Goal: Information Seeking & Learning: Understand process/instructions

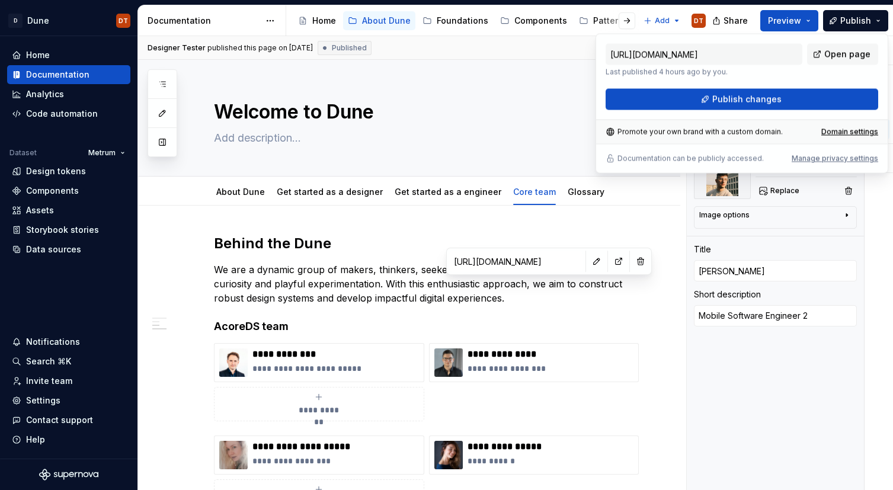
scroll to position [666, 0]
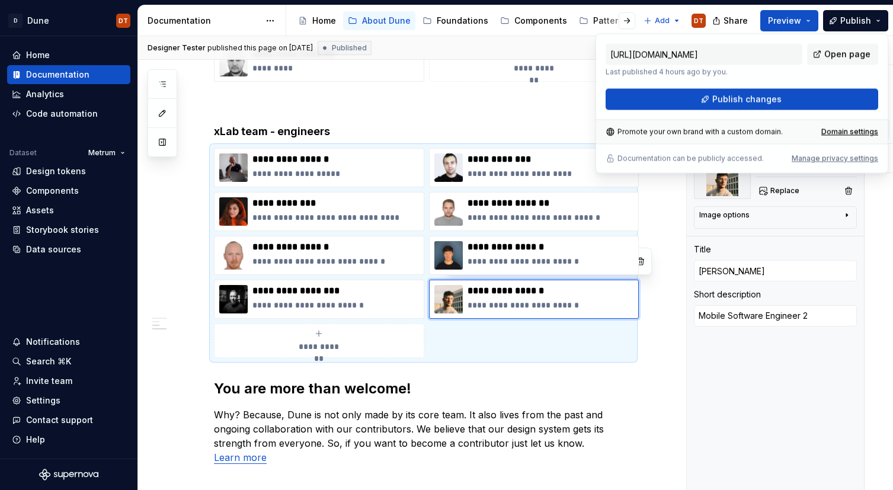
click at [482, 94] on div "**********" at bounding box center [423, 27] width 419 height 918
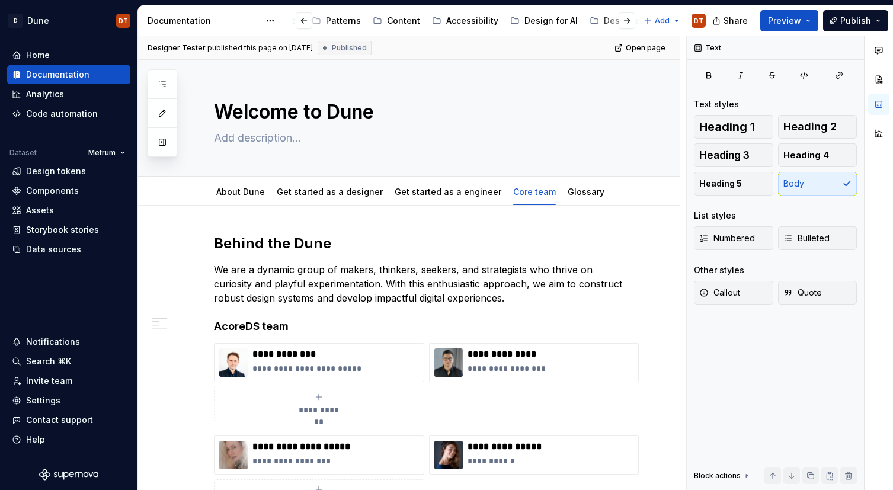
scroll to position [0, 267]
click at [455, 22] on div "Accessibility" at bounding box center [473, 21] width 52 height 12
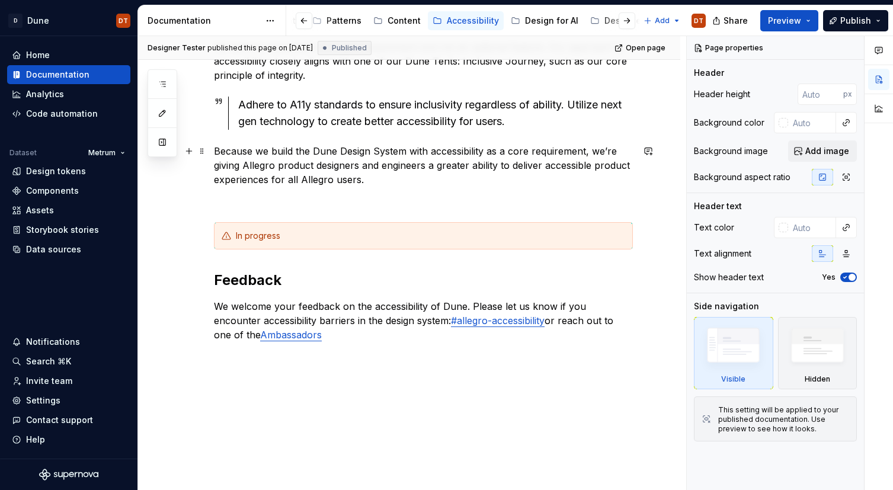
scroll to position [188, 0]
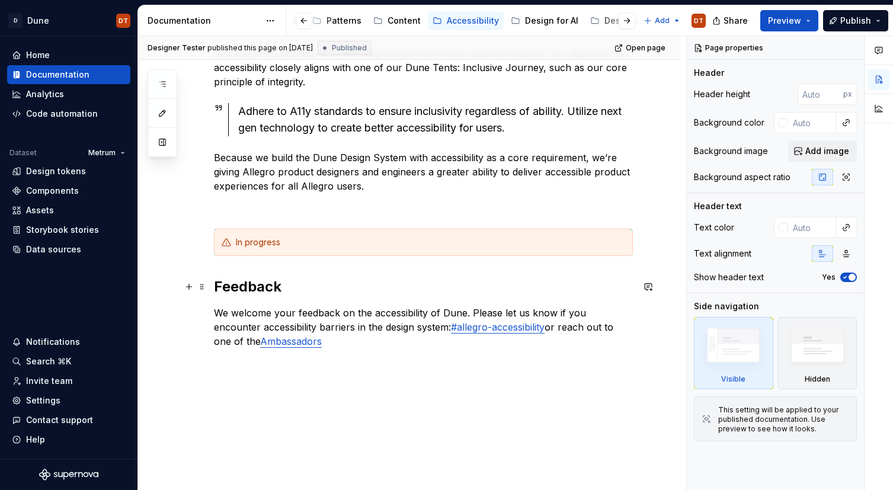
type textarea "*"
click at [213, 288] on div "We believe accessibility is a core requirement and not an optional feature. Our…" at bounding box center [409, 274] width 542 height 513
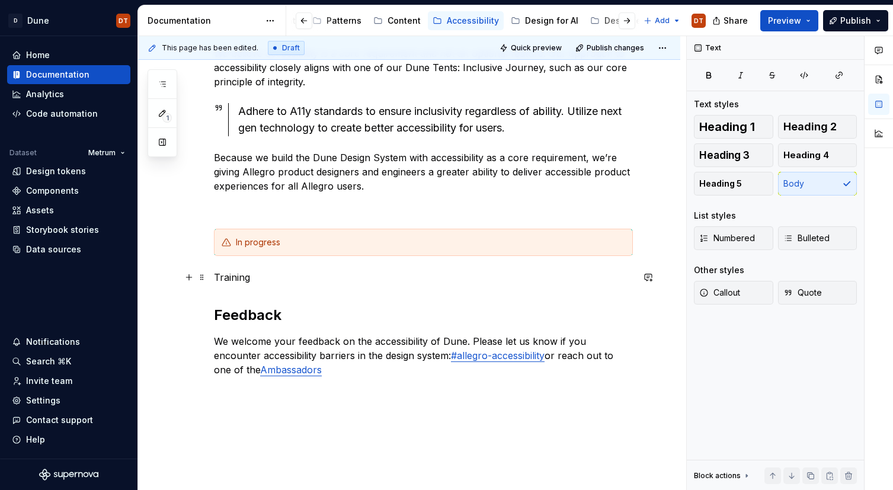
scroll to position [189, 0]
drag, startPoint x: 241, startPoint y: 311, endPoint x: 240, endPoint y: 303, distance: 7.7
click at [241, 311] on h2 "Feedback" at bounding box center [423, 314] width 419 height 19
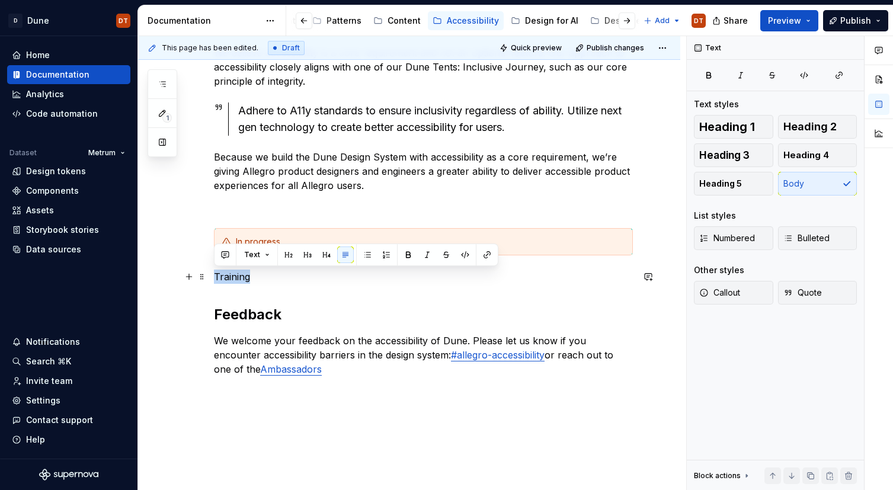
drag, startPoint x: 275, startPoint y: 280, endPoint x: 177, endPoint y: 282, distance: 97.9
click at [177, 282] on div "We believe accessibility is a core requirement and not an optional feature. Our…" at bounding box center [409, 288] width 542 height 542
drag, startPoint x: 285, startPoint y: 257, endPoint x: 285, endPoint y: 269, distance: 11.9
click at [285, 257] on button "button" at bounding box center [288, 255] width 17 height 17
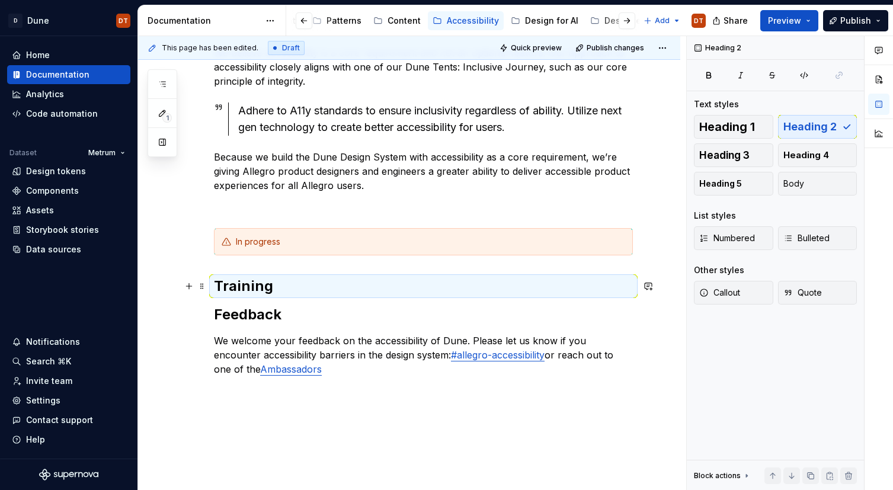
click at [320, 288] on h2 "Training" at bounding box center [423, 286] width 419 height 19
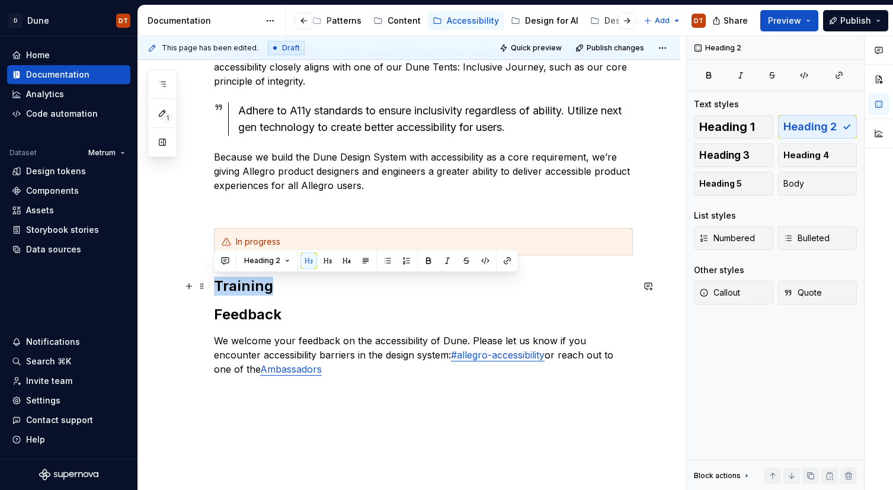
scroll to position [189, 0]
click at [304, 291] on h2 "Training" at bounding box center [423, 285] width 419 height 19
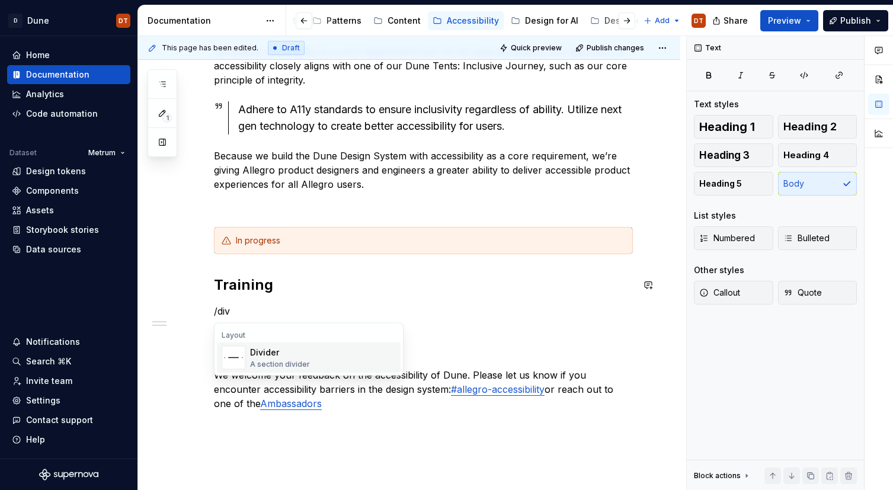
click at [237, 360] on img "Suggestions" at bounding box center [233, 358] width 23 height 24
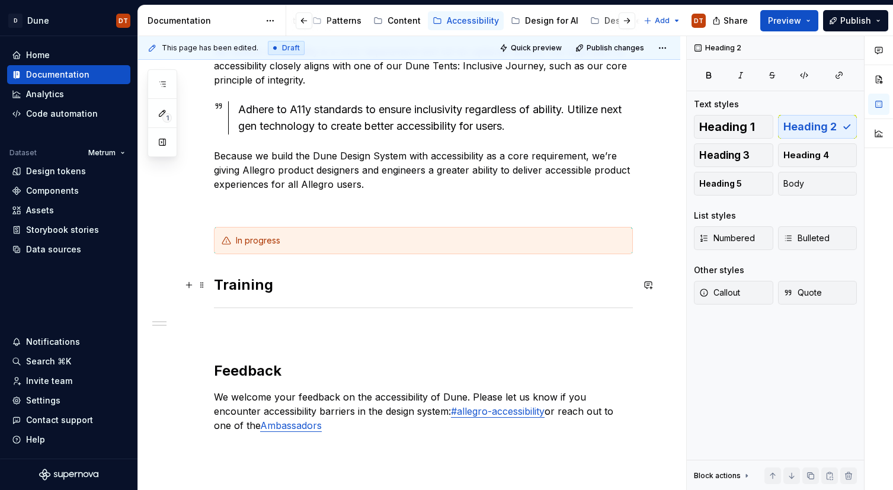
click at [303, 291] on h2 "Training" at bounding box center [423, 285] width 419 height 19
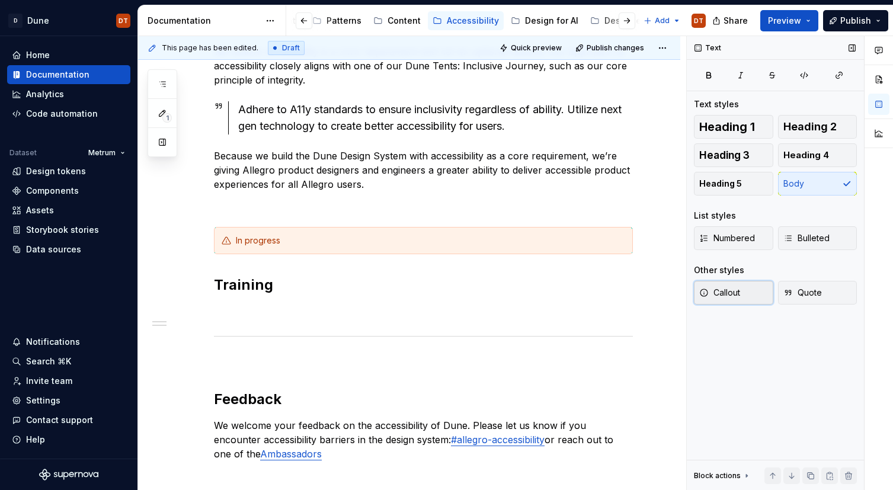
click at [733, 293] on span "Callout" at bounding box center [720, 293] width 41 height 12
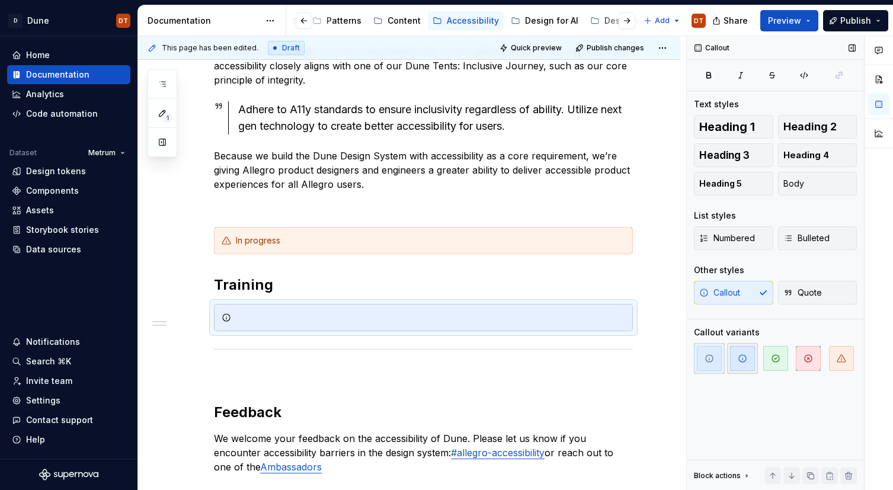
drag, startPoint x: 844, startPoint y: 355, endPoint x: 732, endPoint y: 350, distance: 112.7
click at [844, 355] on icon "button" at bounding box center [841, 358] width 9 height 9
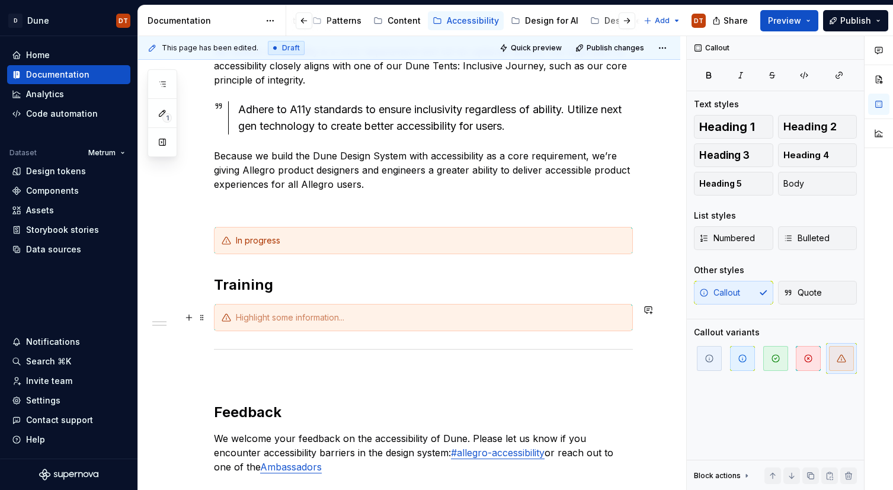
click at [244, 316] on div at bounding box center [431, 318] width 390 height 12
click at [314, 271] on div "We believe accessibility is a core requirement and not an optional feature. Our…" at bounding box center [423, 269] width 419 height 451
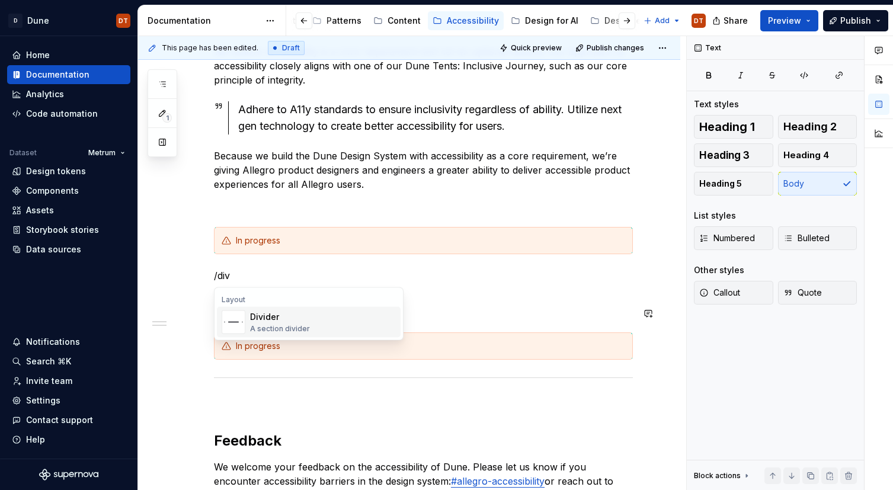
click at [237, 315] on img "Suggestions" at bounding box center [233, 323] width 23 height 24
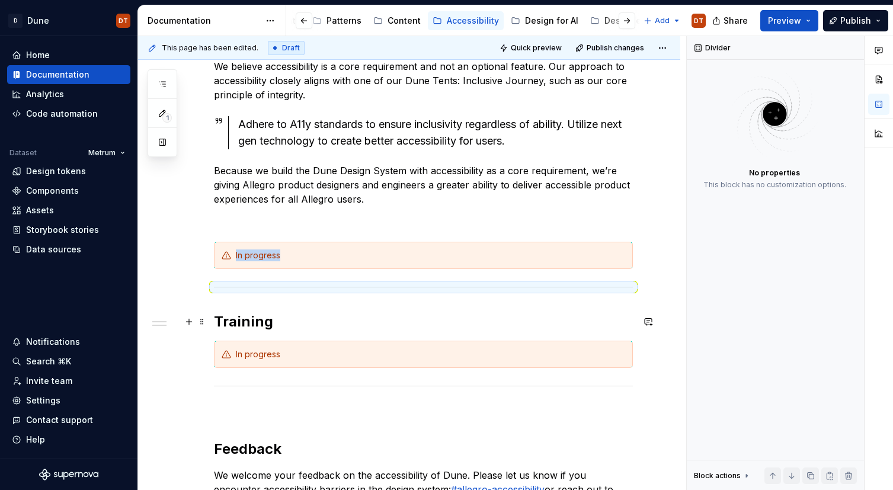
scroll to position [154, 0]
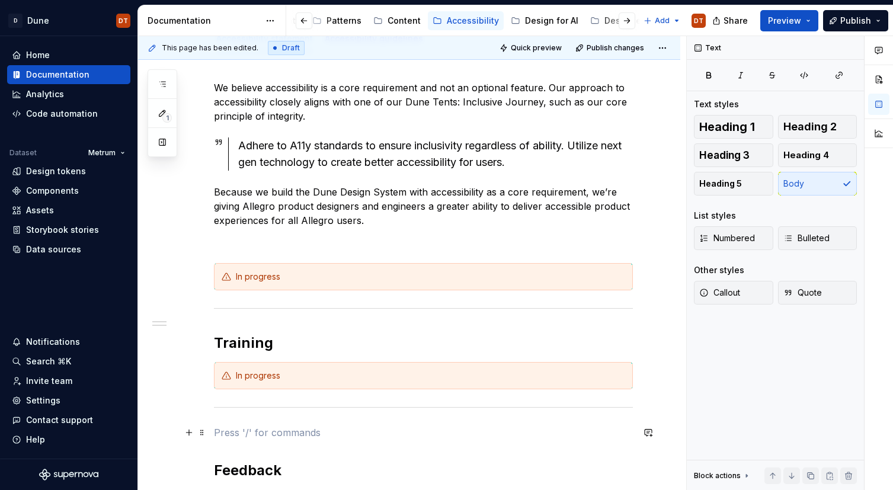
drag, startPoint x: 297, startPoint y: 427, endPoint x: 408, endPoint y: 393, distance: 116.6
click at [297, 427] on p at bounding box center [423, 433] width 419 height 14
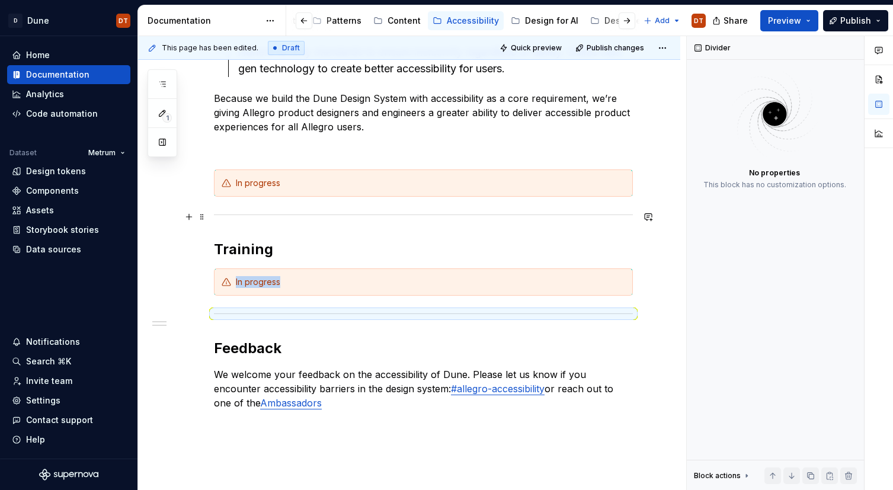
scroll to position [268, 0]
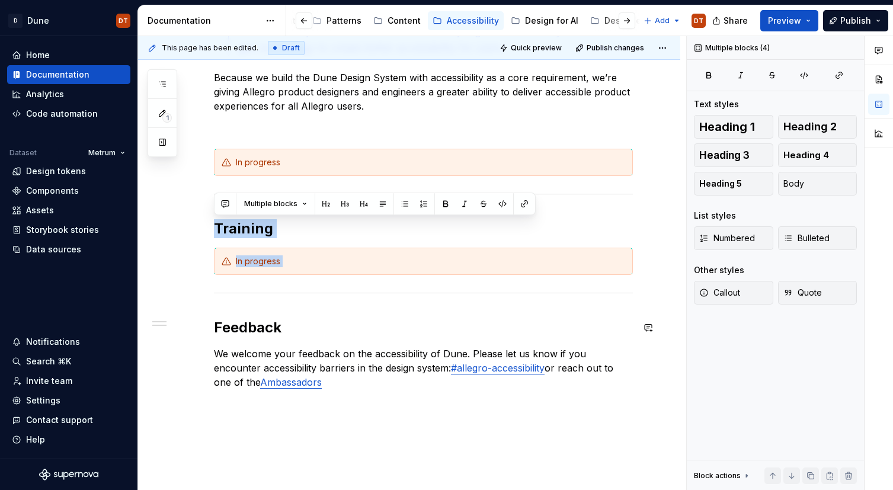
drag, startPoint x: 220, startPoint y: 209, endPoint x: 277, endPoint y: 298, distance: 105.9
click at [242, 299] on div "We believe accessibility is a core requirement and not an optional feature. Our…" at bounding box center [423, 188] width 419 height 445
copy div "Training In progress"
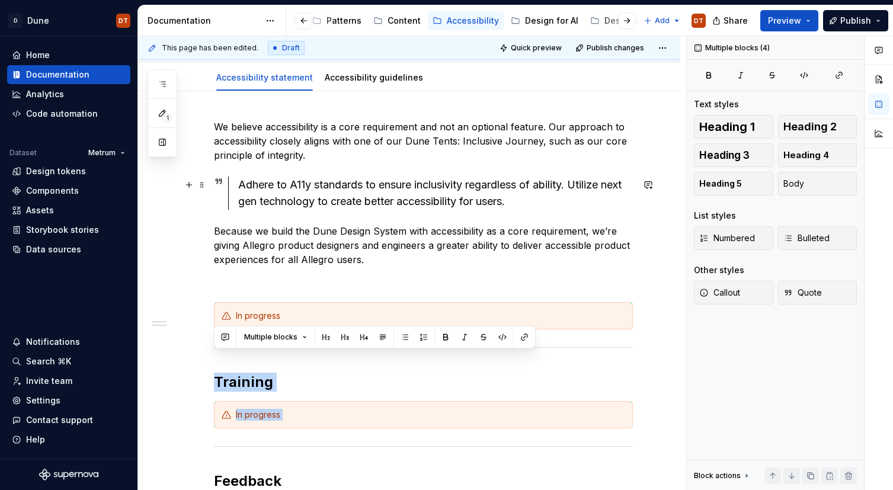
scroll to position [89, 0]
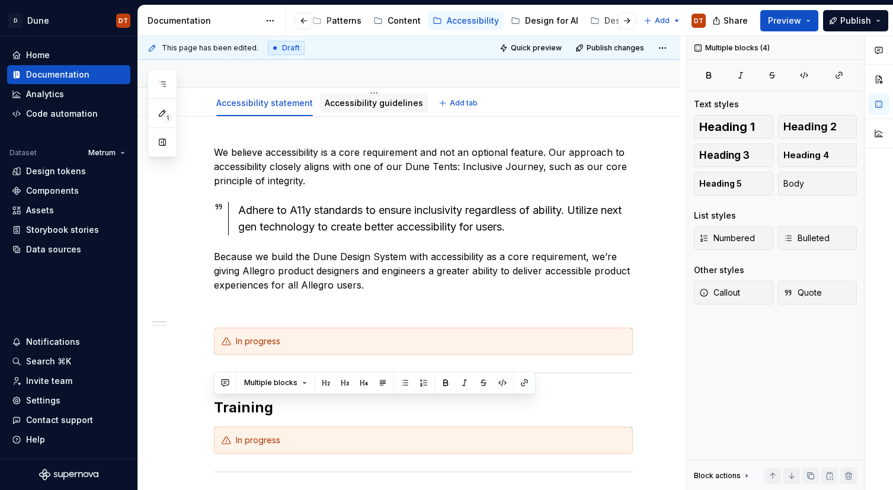
click at [376, 109] on div "Accessibility guidelines" at bounding box center [374, 103] width 98 height 14
click at [358, 106] on link "Accessibility guidelines" at bounding box center [374, 103] width 98 height 10
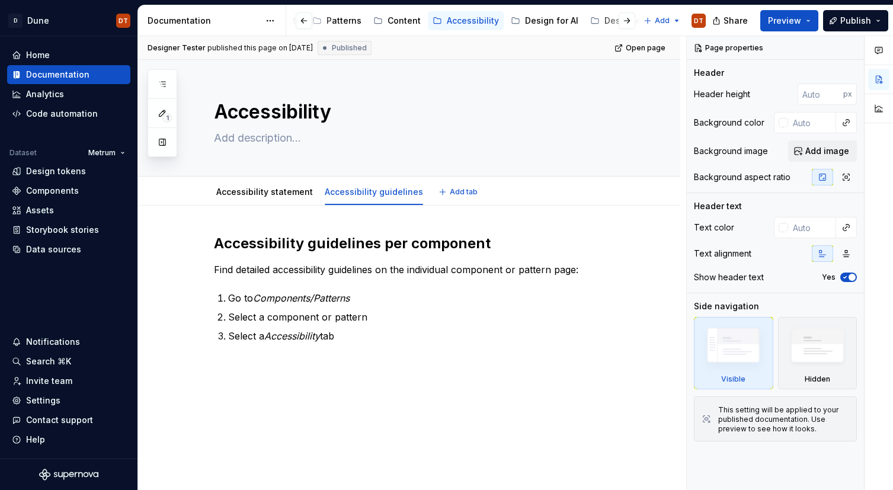
type textarea "*"
click at [217, 244] on h2 "Accessibility guidelines per component" at bounding box center [423, 243] width 419 height 19
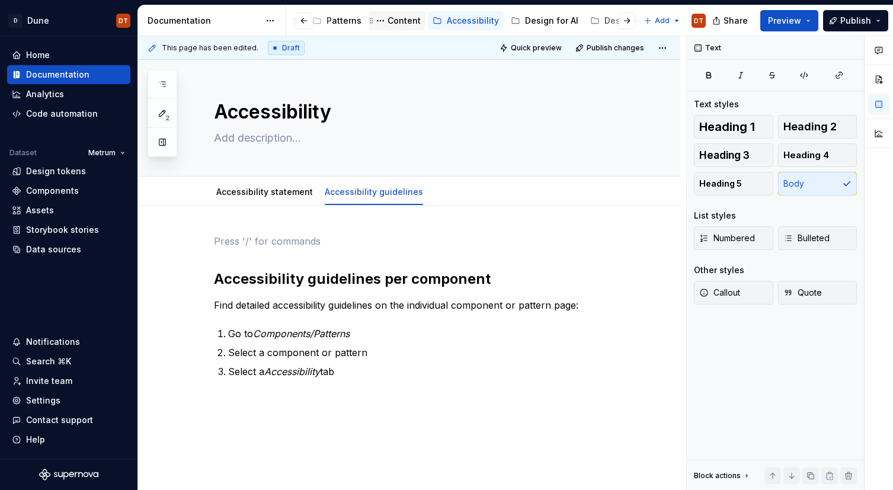
scroll to position [0, 266]
click at [391, 20] on div "Content" at bounding box center [405, 21] width 33 height 12
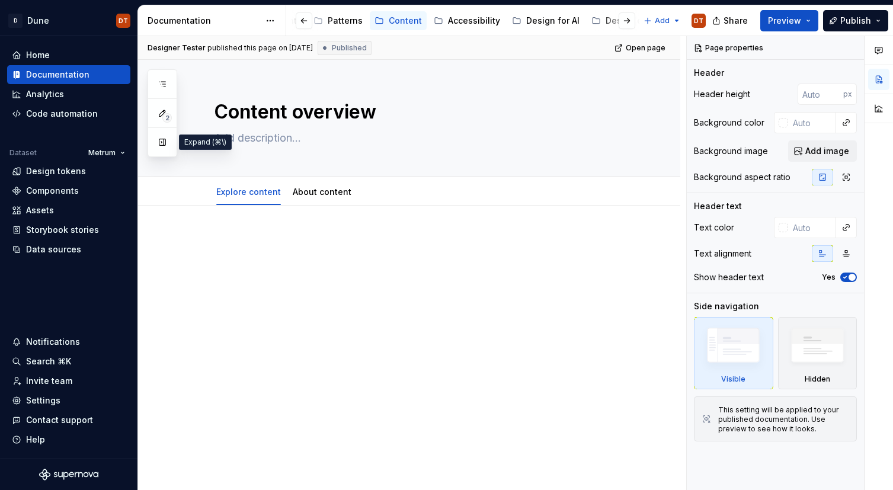
drag, startPoint x: 162, startPoint y: 146, endPoint x: 171, endPoint y: 149, distance: 8.6
click at [162, 146] on button "button" at bounding box center [162, 142] width 21 height 21
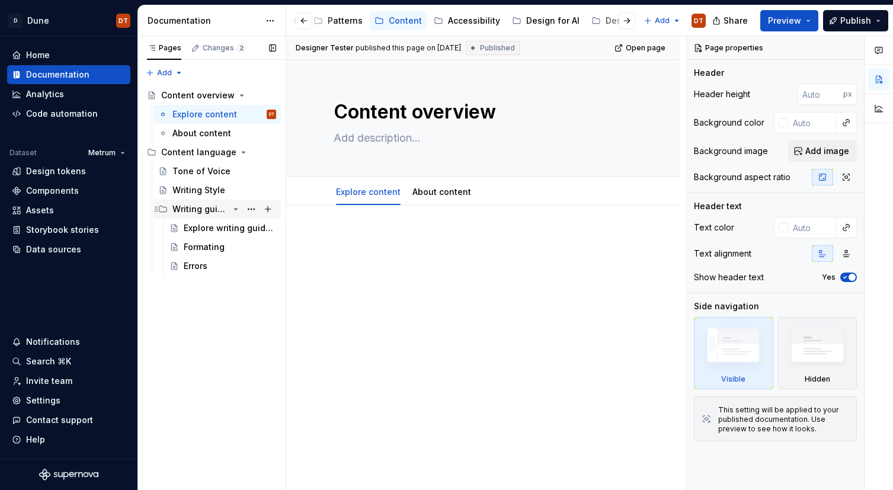
click at [194, 213] on div "Writing guidelines" at bounding box center [201, 209] width 56 height 12
click at [196, 209] on div "Writing guidelines" at bounding box center [201, 209] width 56 height 12
click at [196, 230] on div "Explore writing guidelines" at bounding box center [212, 228] width 57 height 12
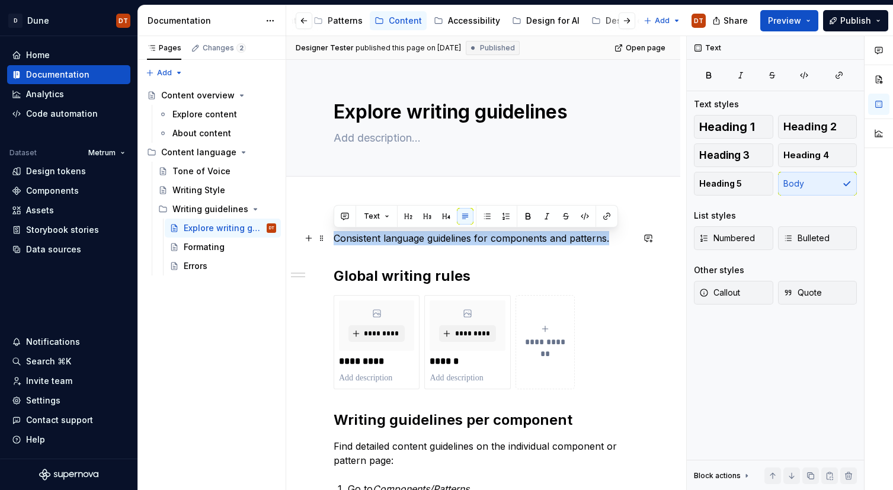
drag, startPoint x: 333, startPoint y: 236, endPoint x: 628, endPoint y: 240, distance: 294.7
click at [628, 240] on p "Consistent language guidelines for components and patterns." at bounding box center [483, 238] width 299 height 14
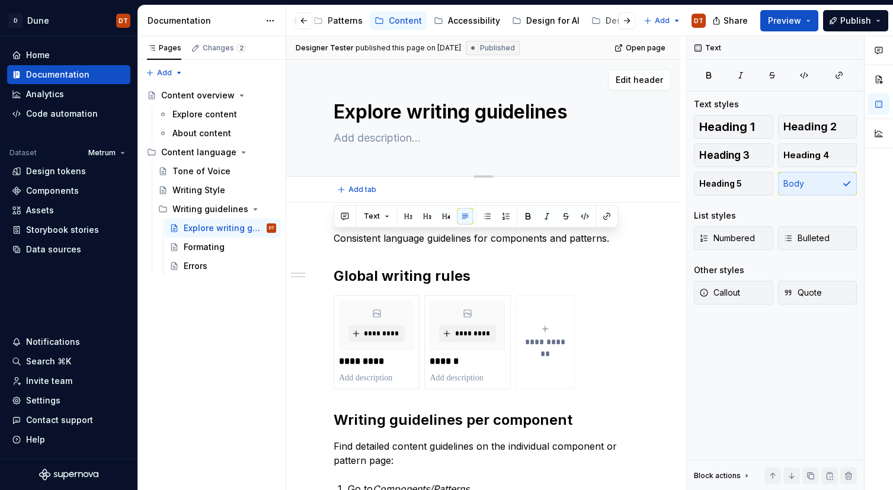
click at [541, 119] on textarea "Explore writing guidelines" at bounding box center [480, 112] width 299 height 28
click at [465, 22] on div "Accessibility" at bounding box center [474, 21] width 52 height 12
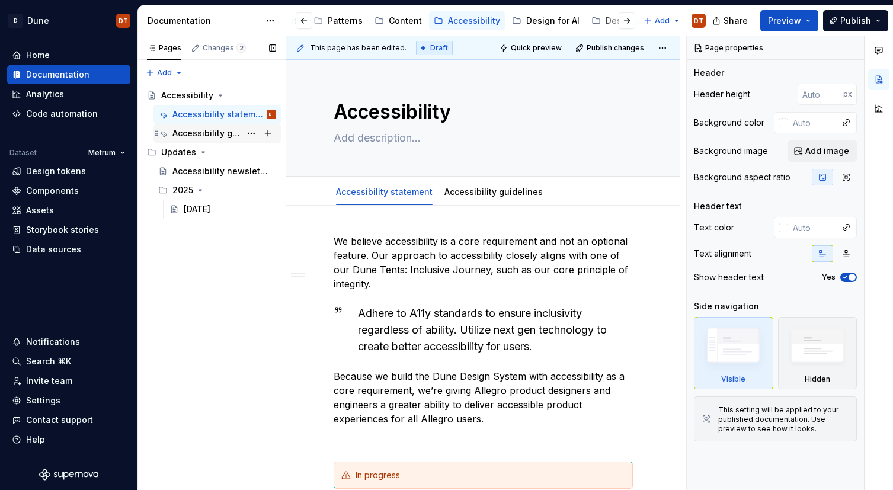
click at [229, 132] on div "Accessibility guidelines" at bounding box center [207, 133] width 68 height 12
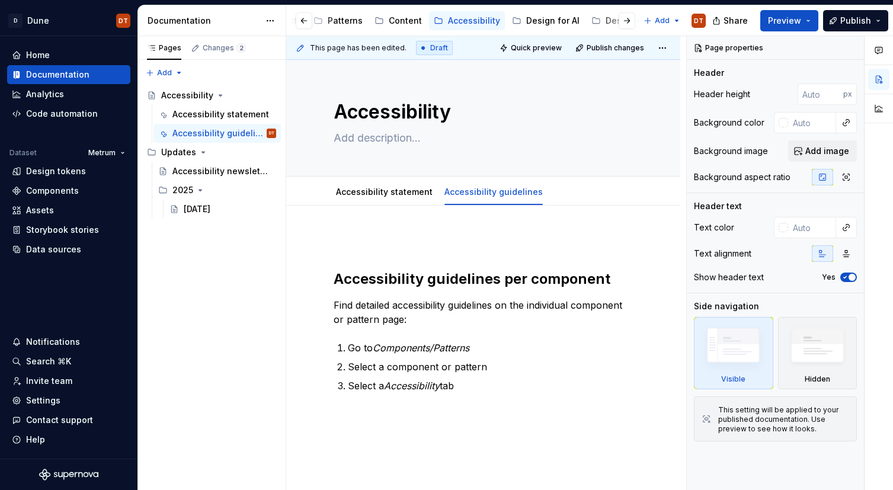
click at [347, 228] on div "Accessibility guidelines per component Find detailed accessibility guidelines o…" at bounding box center [483, 380] width 394 height 349
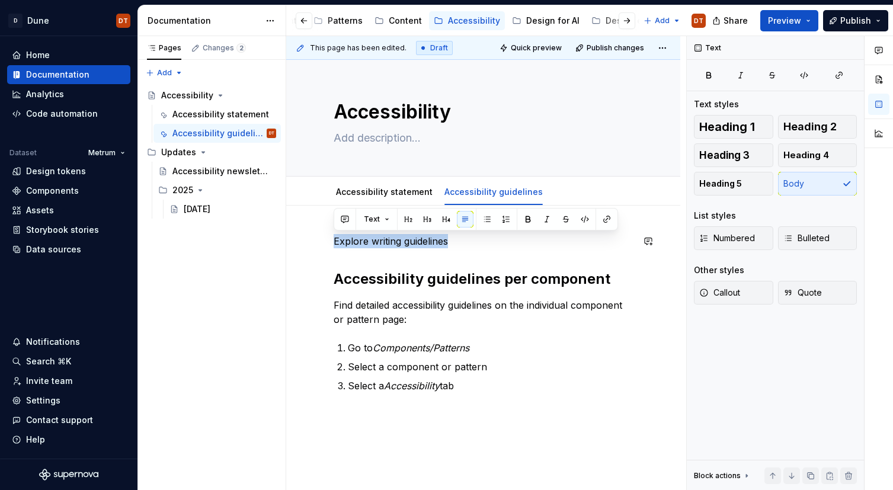
drag, startPoint x: 374, startPoint y: 237, endPoint x: 291, endPoint y: 232, distance: 83.1
click at [291, 232] on div "Explore writing guidelines Accessibility guidelines per component Find detailed…" at bounding box center [483, 380] width 394 height 349
click at [802, 126] on span "Heading 2" at bounding box center [810, 127] width 53 height 12
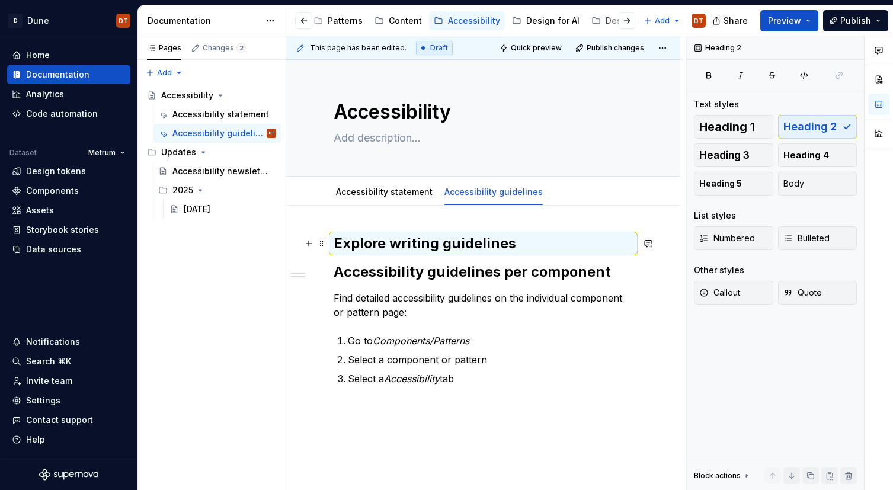
click at [542, 245] on h2 "Explore writing guidelines" at bounding box center [483, 243] width 299 height 19
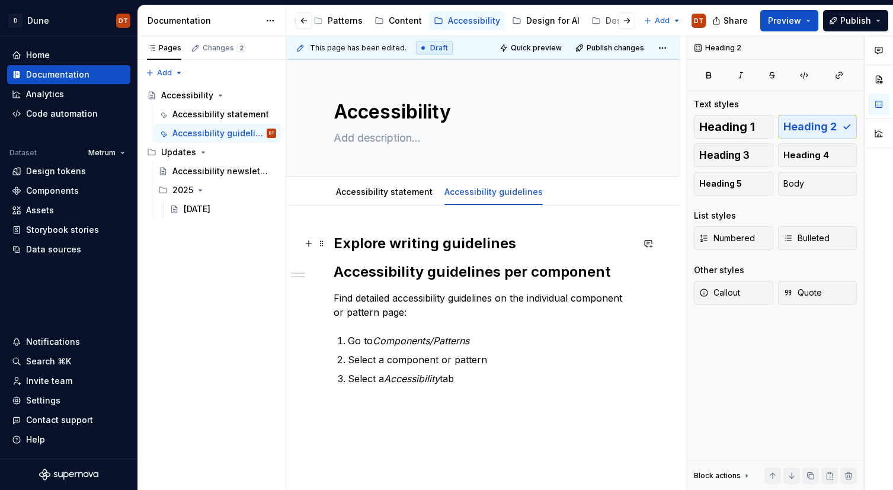
click at [519, 246] on h2 "Explore writing guidelines" at bounding box center [483, 243] width 299 height 19
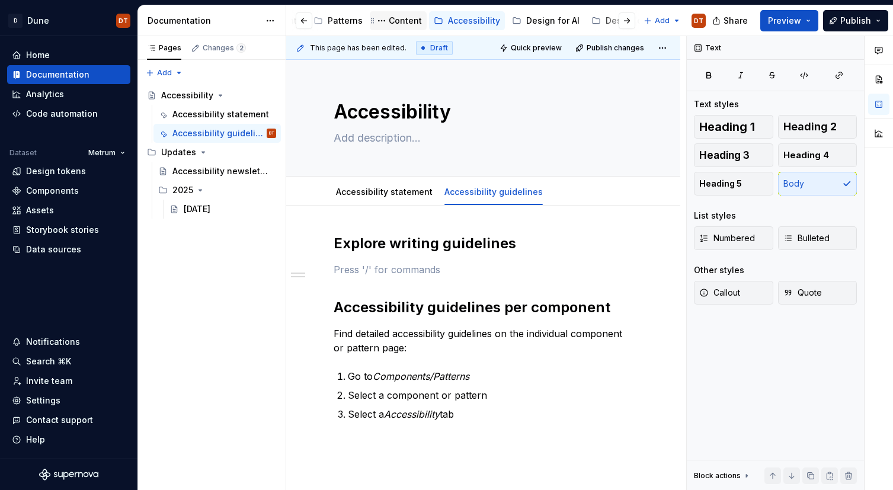
click at [392, 23] on div "Content" at bounding box center [405, 21] width 33 height 12
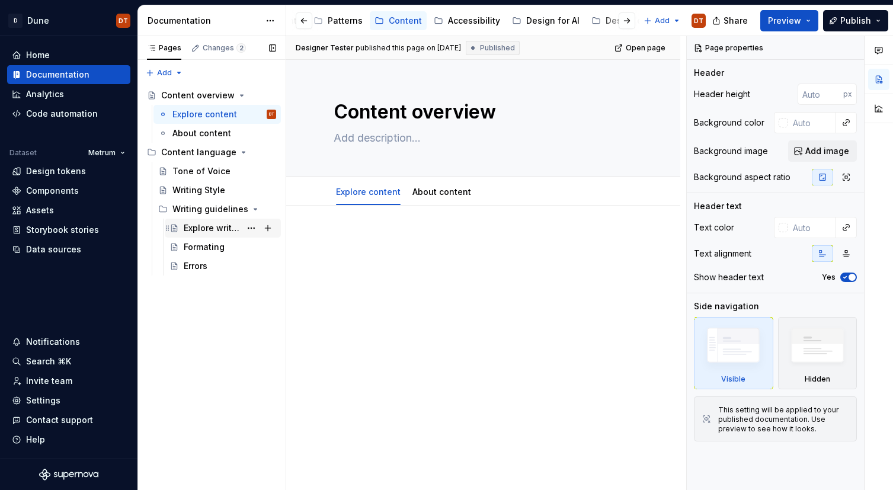
click at [203, 228] on div "Explore writing guidelines" at bounding box center [212, 228] width 57 height 12
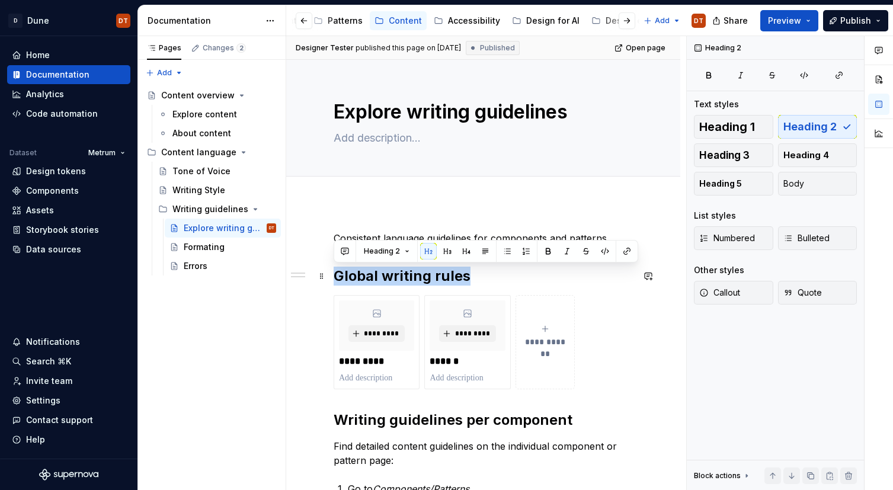
drag, startPoint x: 482, startPoint y: 279, endPoint x: 331, endPoint y: 276, distance: 150.6
click at [330, 276] on div "**********" at bounding box center [483, 449] width 394 height 493
copy h2 "Global writing rules"
click at [467, 24] on div "Accessibility" at bounding box center [474, 21] width 52 height 12
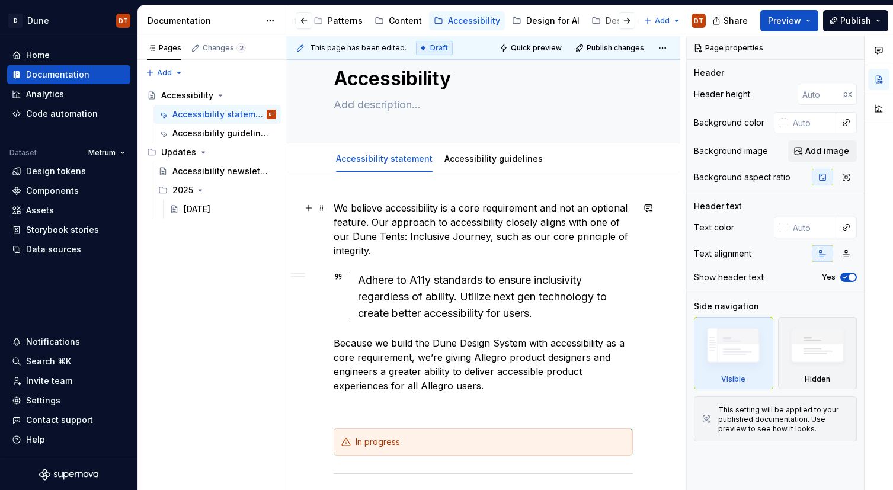
scroll to position [34, 0]
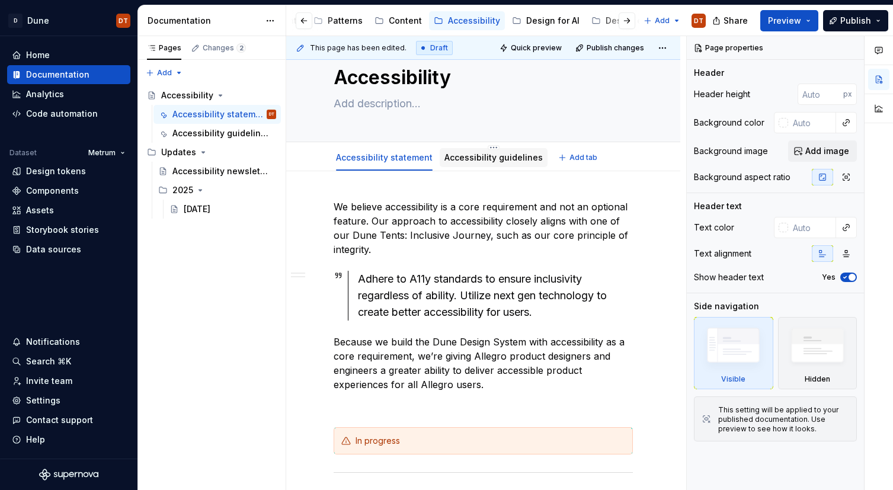
click at [475, 156] on link "Accessibility guidelines" at bounding box center [494, 157] width 98 height 10
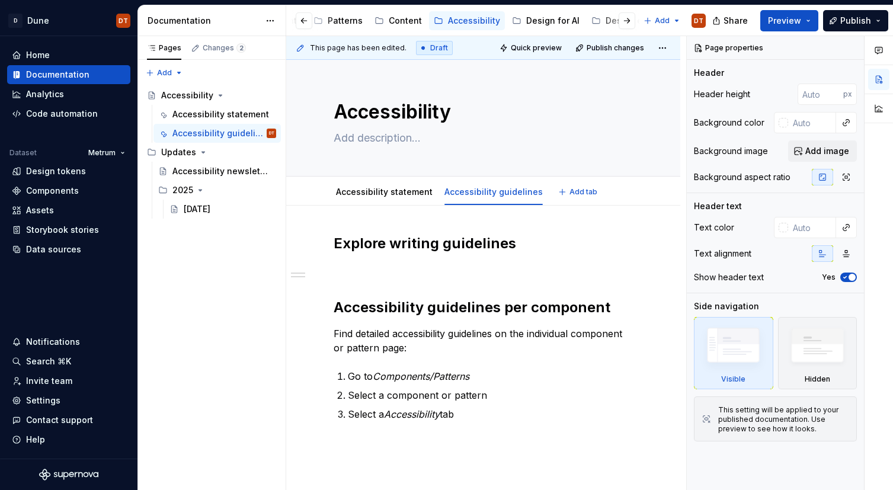
type textarea "*"
click at [348, 276] on p at bounding box center [483, 270] width 299 height 14
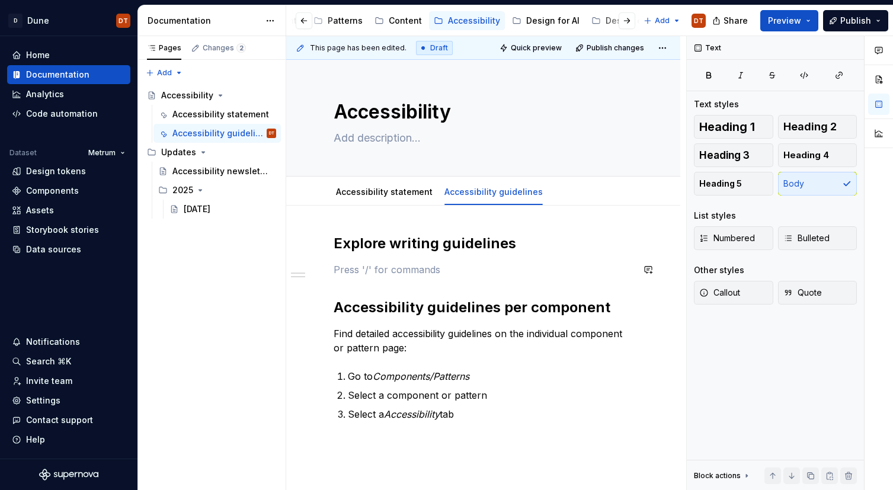
paste div
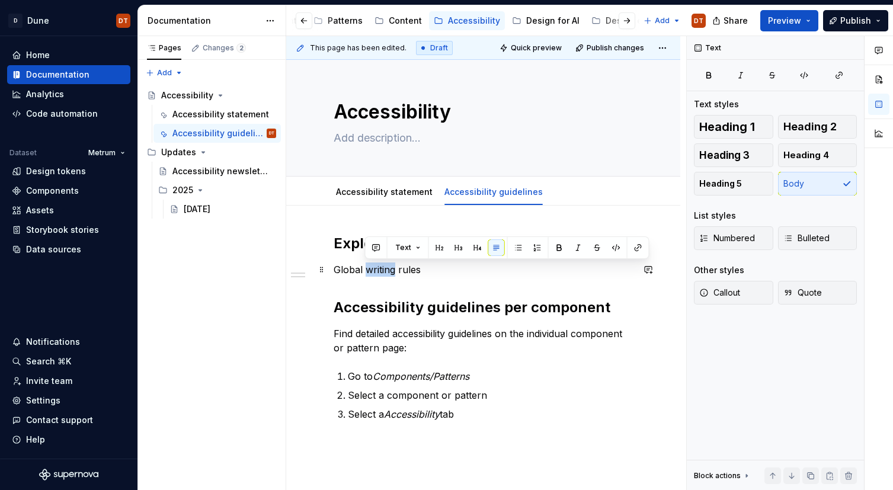
drag, startPoint x: 397, startPoint y: 270, endPoint x: 366, endPoint y: 272, distance: 30.3
click at [367, 272] on p "Global writing rules" at bounding box center [483, 270] width 299 height 14
drag, startPoint x: 446, startPoint y: 269, endPoint x: 327, endPoint y: 264, distance: 119.2
click at [327, 264] on div "Explore writing guidelines Global accessiblity rules Accessibility guidelines p…" at bounding box center [483, 394] width 394 height 377
click at [815, 129] on span "Heading 2" at bounding box center [810, 127] width 53 height 12
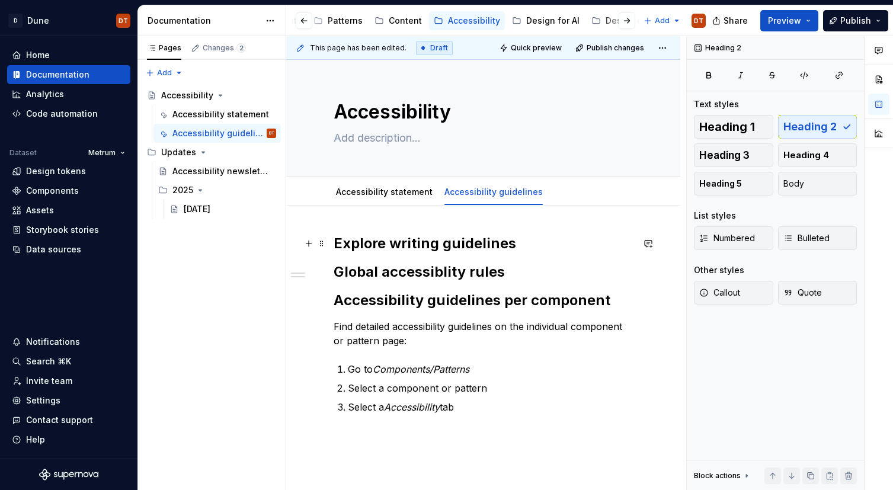
click at [490, 238] on h2 "Explore writing guidelines" at bounding box center [483, 243] width 299 height 19
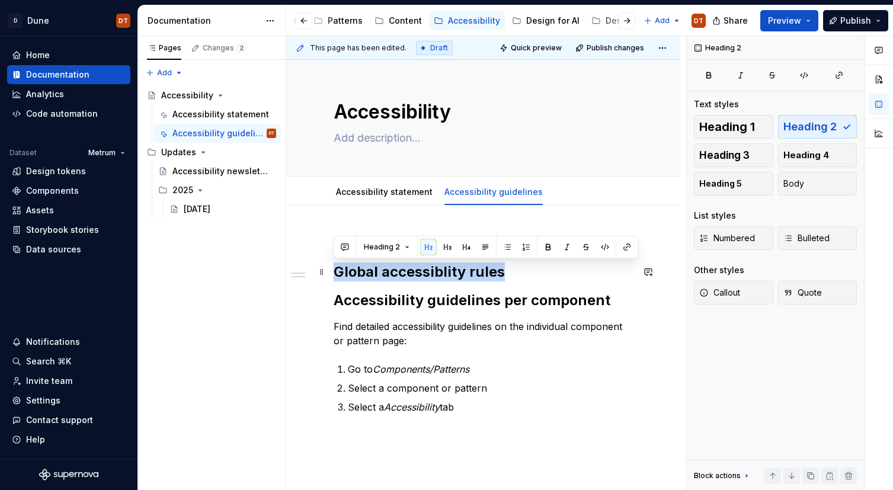
drag, startPoint x: 501, startPoint y: 270, endPoint x: 414, endPoint y: 254, distance: 88.0
click at [333, 272] on div "Explore writing guidelines Global accessiblity rules Accessibility guidelines p…" at bounding box center [483, 391] width 394 height 370
drag, startPoint x: 731, startPoint y: 155, endPoint x: 729, endPoint y: 163, distance: 8.6
click at [731, 155] on span "Heading 3" at bounding box center [725, 155] width 50 height 12
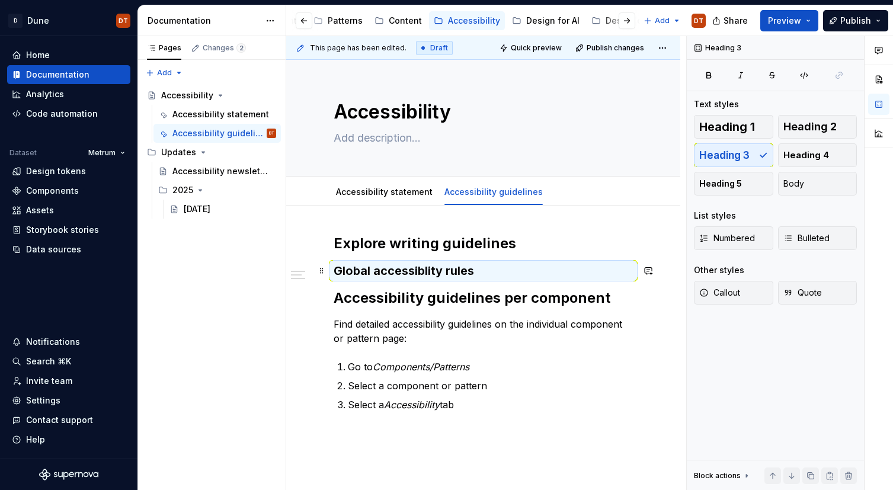
click at [427, 271] on h3 "Global accessiblity rules" at bounding box center [483, 271] width 299 height 17
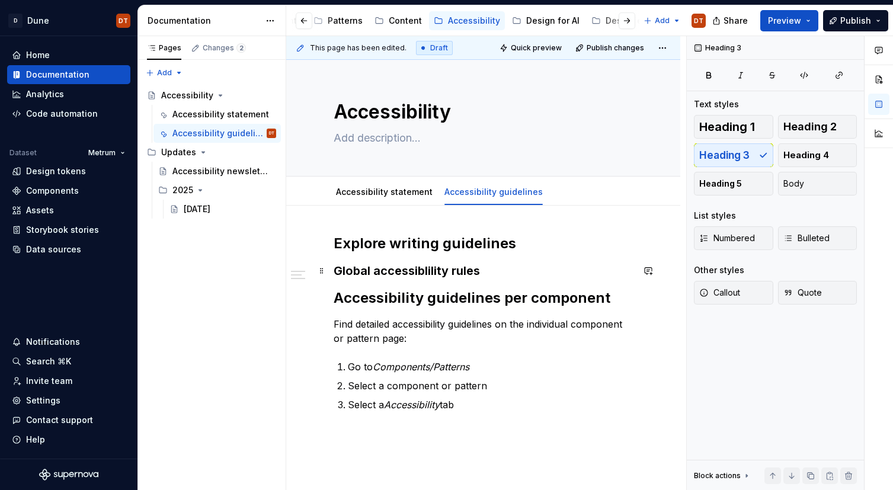
click at [490, 273] on h3 "Global accessiblility rules" at bounding box center [483, 271] width 299 height 17
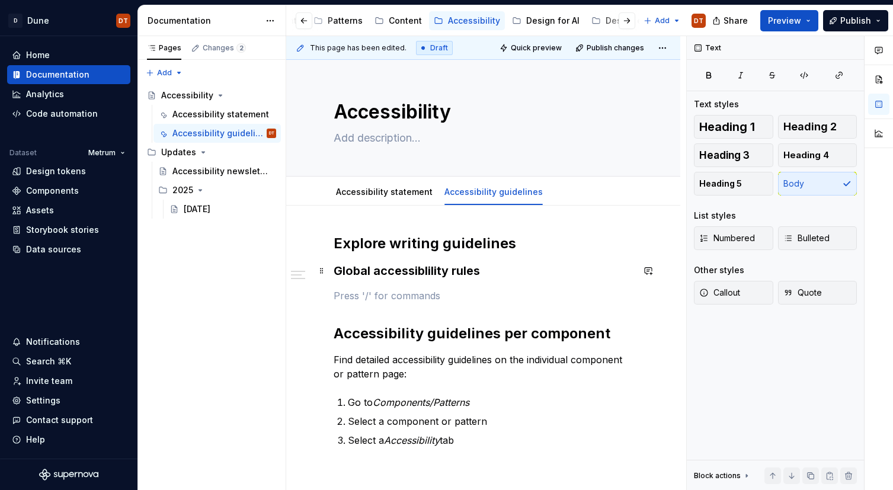
click at [431, 269] on h3 "Global accessiblility rules" at bounding box center [483, 271] width 299 height 17
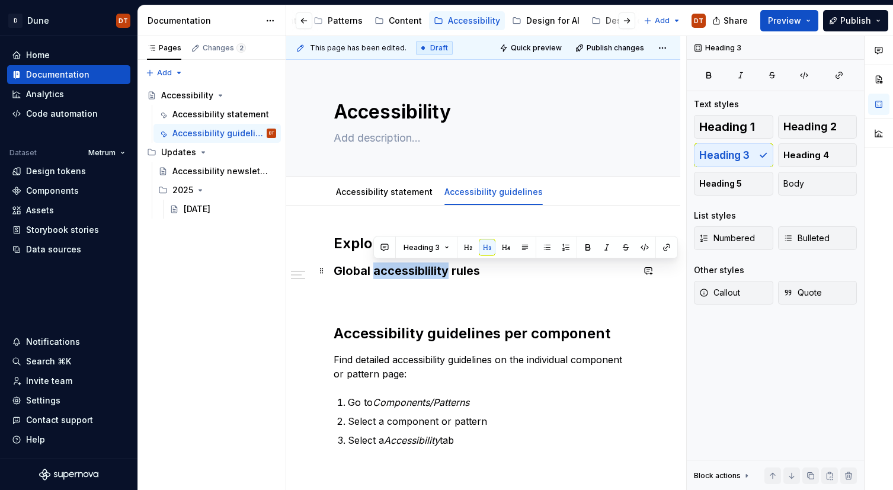
drag, startPoint x: 448, startPoint y: 270, endPoint x: 374, endPoint y: 272, distance: 73.5
click at [374, 272] on h3 "Global accessiblility rules" at bounding box center [483, 271] width 299 height 17
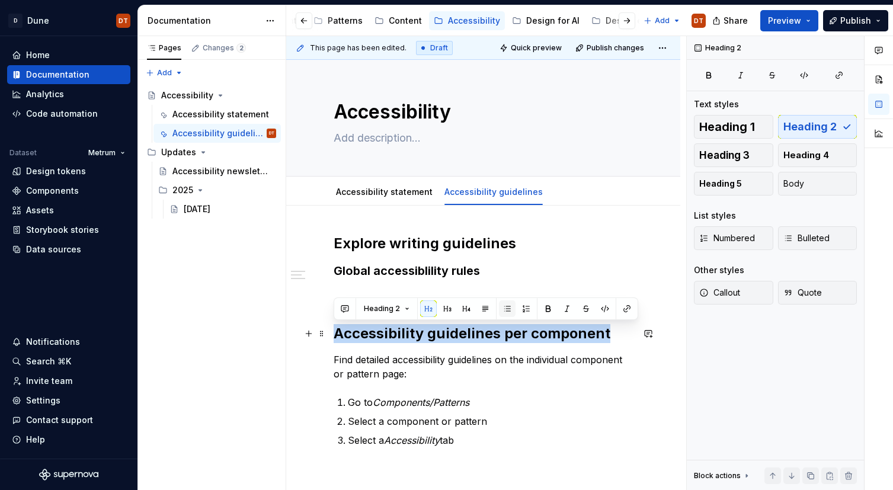
drag, startPoint x: 605, startPoint y: 334, endPoint x: 503, endPoint y: 301, distance: 107.8
click at [332, 331] on div "Explore writing guidelines Global accessiblility rules Accessibility guidelines…" at bounding box center [483, 407] width 394 height 403
click at [445, 310] on button "button" at bounding box center [447, 309] width 17 height 17
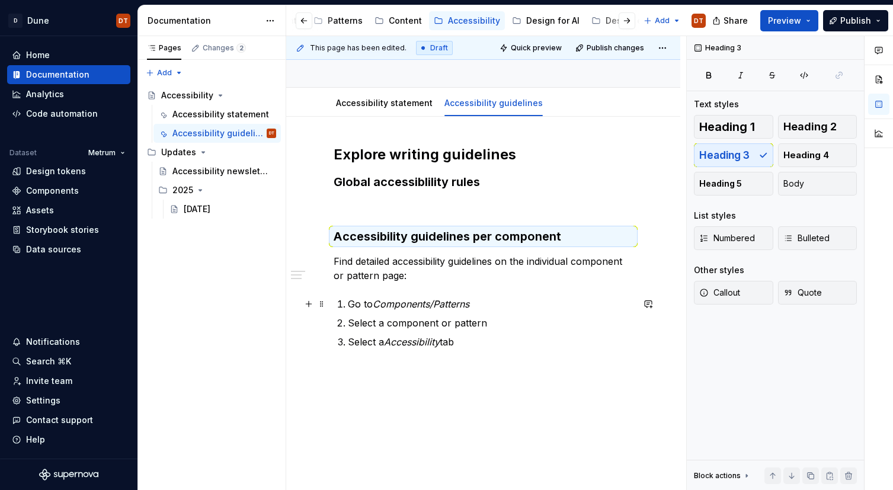
scroll to position [92, 0]
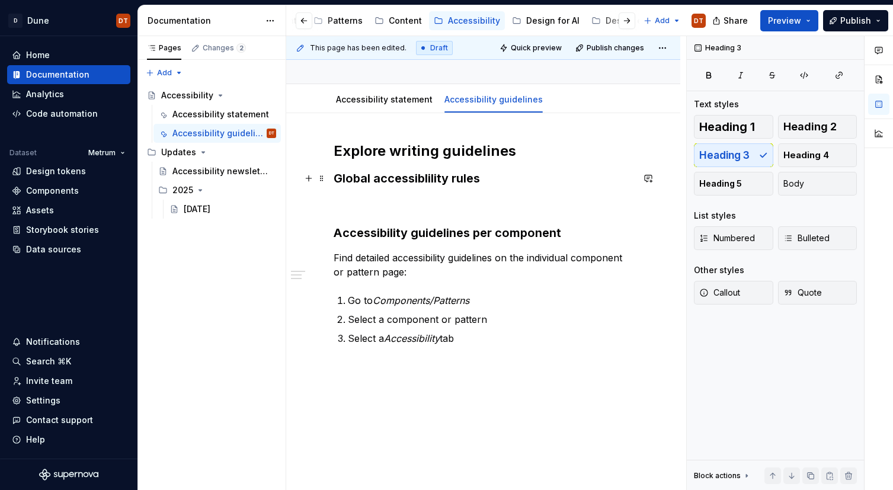
click at [424, 177] on h3 "Global accessiblility rules" at bounding box center [483, 178] width 299 height 17
click at [402, 194] on div "Explore writing guidelines Global accessibility rules Accessibility guidelines …" at bounding box center [483, 244] width 299 height 204
click at [370, 205] on p at bounding box center [483, 203] width 299 height 14
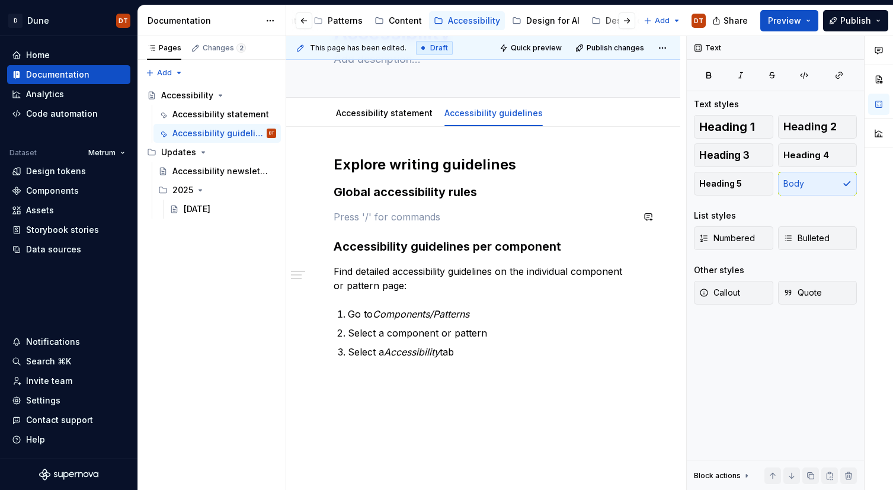
scroll to position [86, 0]
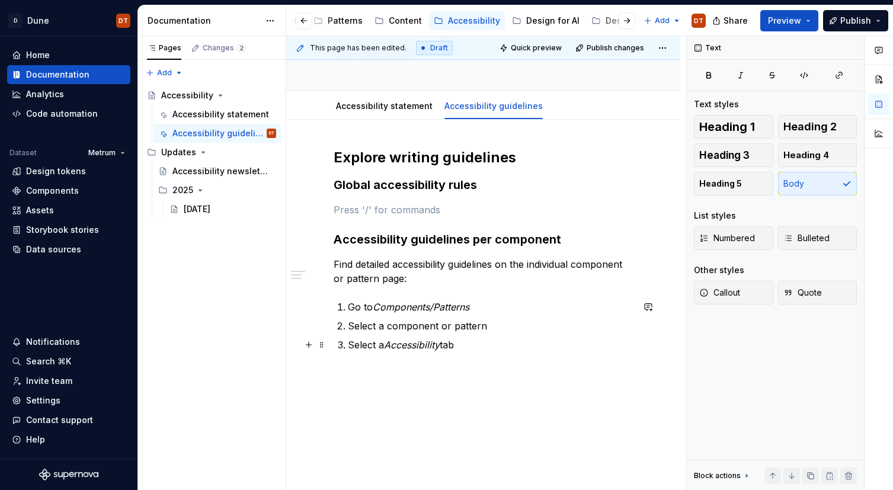
click at [486, 350] on p "Select a Accessibility tab" at bounding box center [490, 345] width 285 height 14
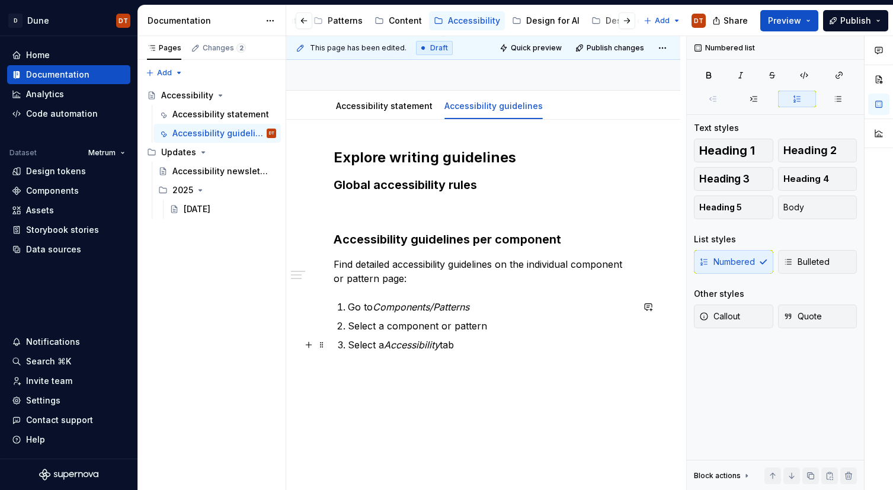
drag, startPoint x: 378, startPoint y: 341, endPoint x: 438, endPoint y: 336, distance: 60.1
click at [378, 341] on p "Select a Accessibility tab" at bounding box center [490, 345] width 285 height 14
click at [369, 343] on p "Select a Accessibility tab" at bounding box center [490, 345] width 285 height 14
click at [457, 349] on p "Select a Accessibility tab" at bounding box center [490, 345] width 285 height 14
click at [465, 347] on p "Select a Accessibility tab" at bounding box center [490, 345] width 285 height 14
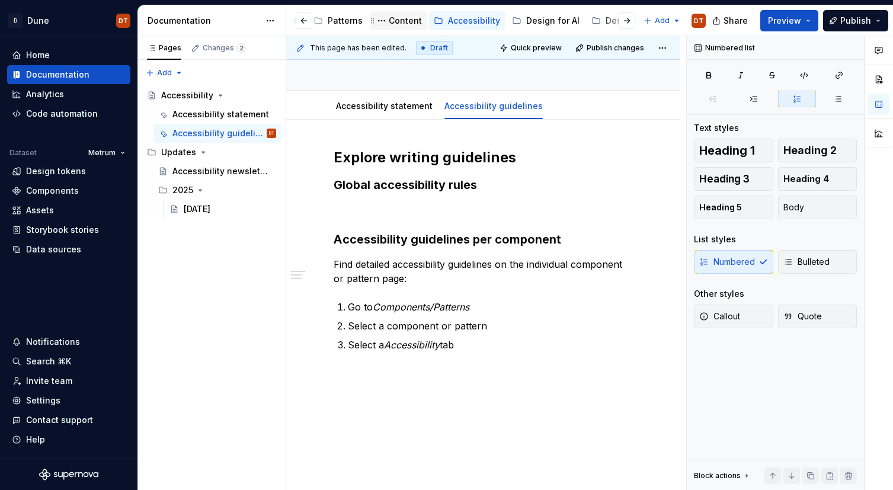
click at [397, 24] on div "Content" at bounding box center [405, 21] width 33 height 12
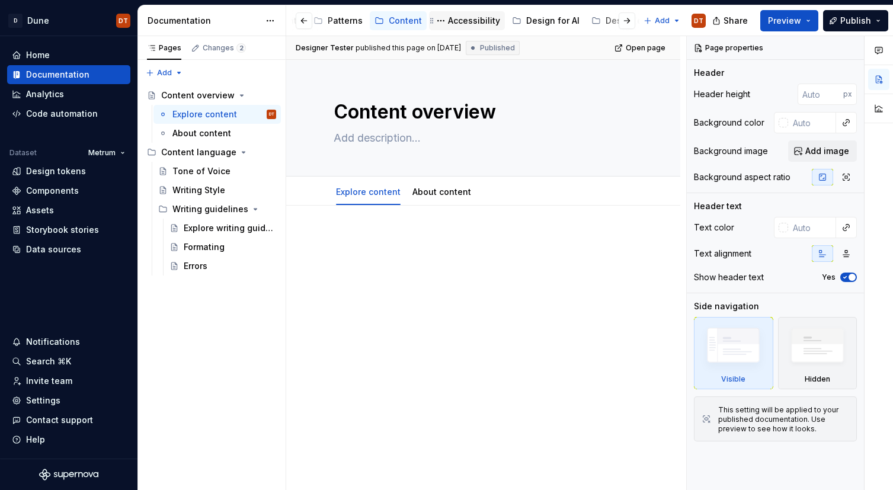
click at [469, 23] on div "Accessibility" at bounding box center [474, 21] width 52 height 12
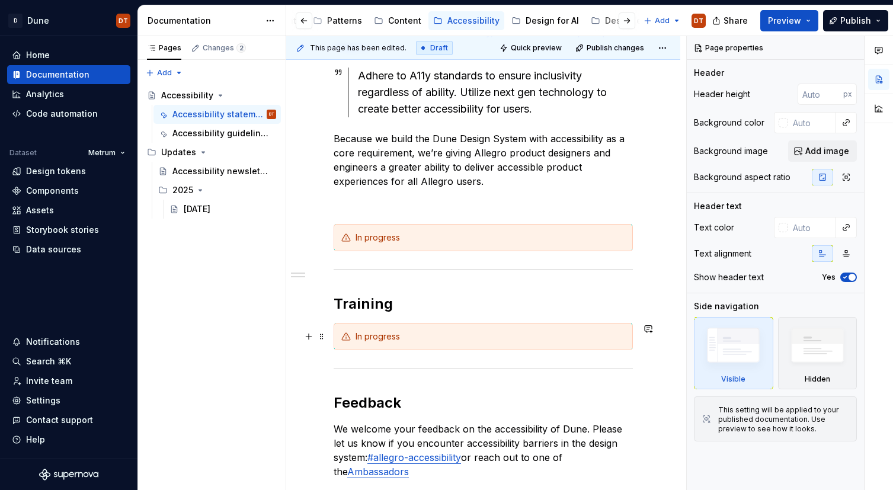
scroll to position [249, 0]
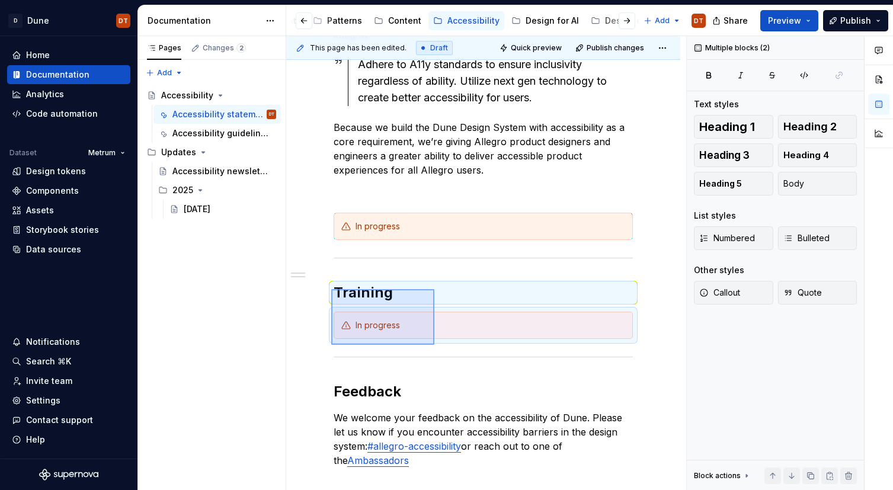
drag, startPoint x: 331, startPoint y: 289, endPoint x: 435, endPoint y: 345, distance: 117.3
click at [435, 345] on div "This page has been edited. Draft Quick preview Publish changes Accessibility Ed…" at bounding box center [486, 263] width 400 height 455
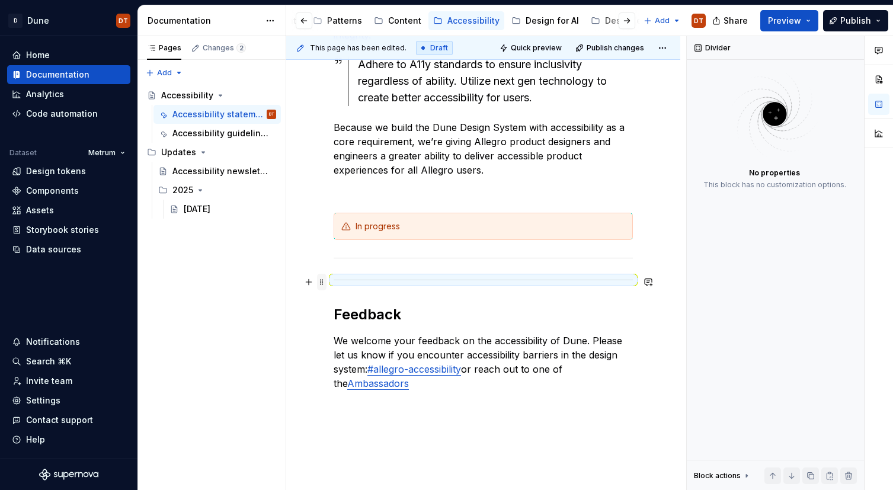
click at [324, 283] on span at bounding box center [321, 282] width 9 height 17
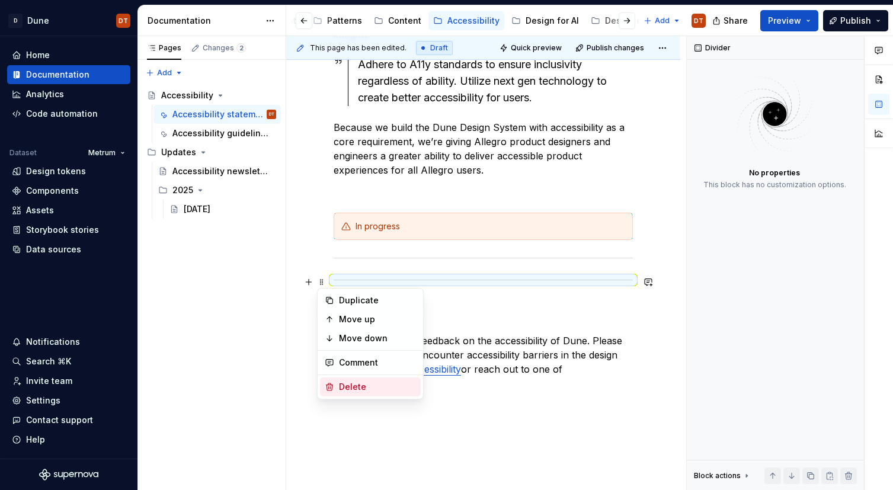
click at [351, 388] on div "Delete" at bounding box center [377, 387] width 77 height 12
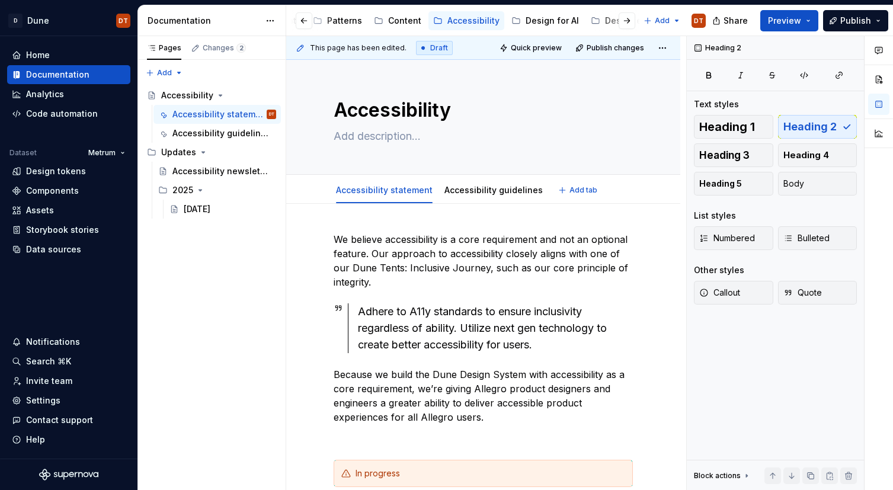
scroll to position [0, 0]
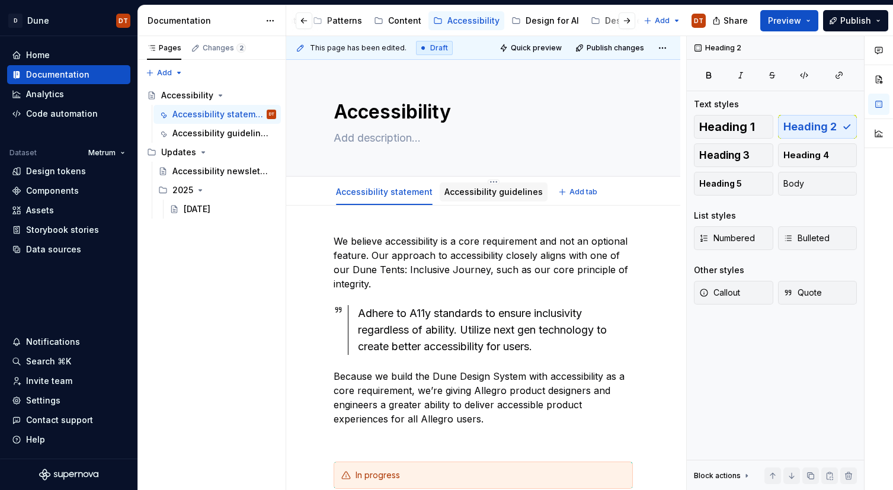
click at [488, 191] on link "Accessibility guidelines" at bounding box center [494, 192] width 98 height 10
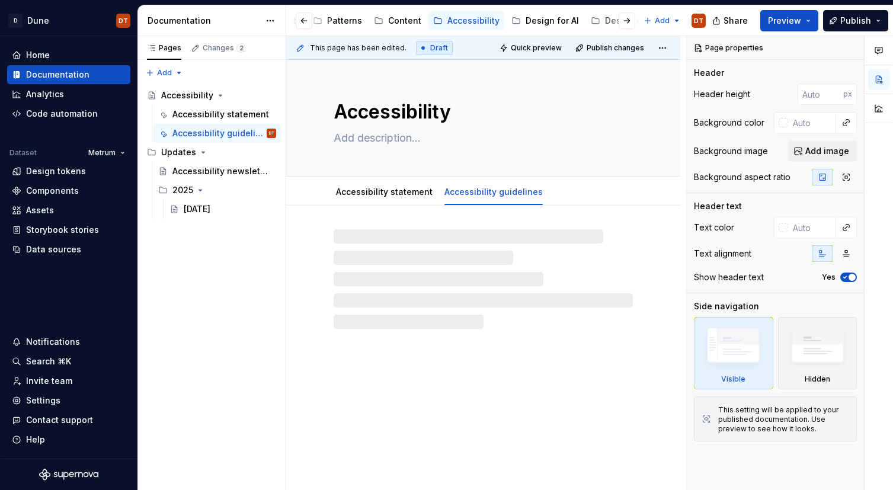
type textarea "*"
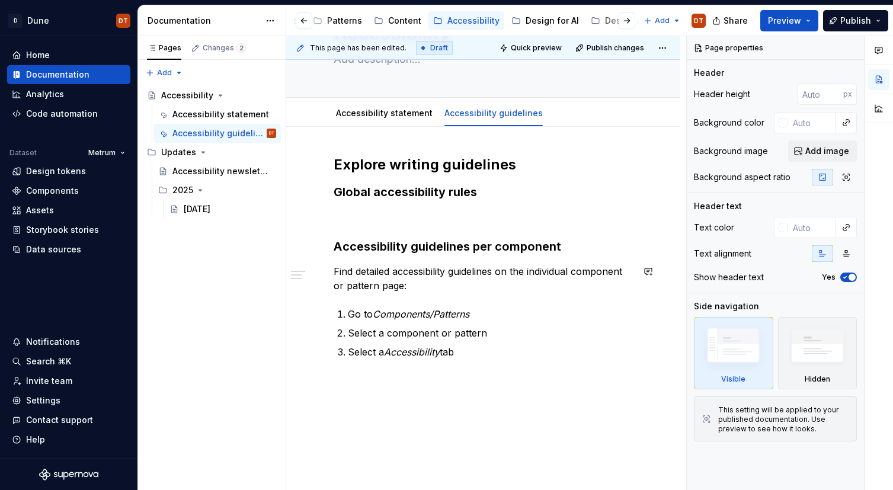
scroll to position [108, 0]
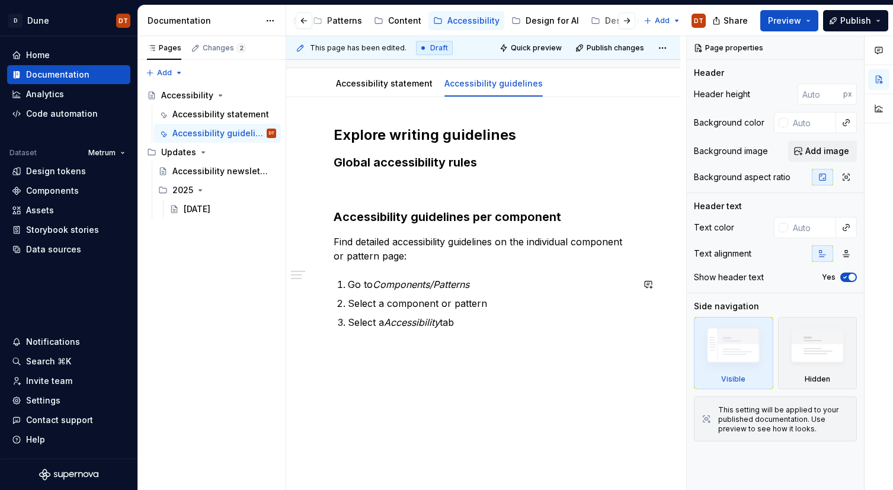
click at [467, 353] on div "Explore writing guidelines Global accessibility rules Accessibility guidelines …" at bounding box center [483, 294] width 394 height 394
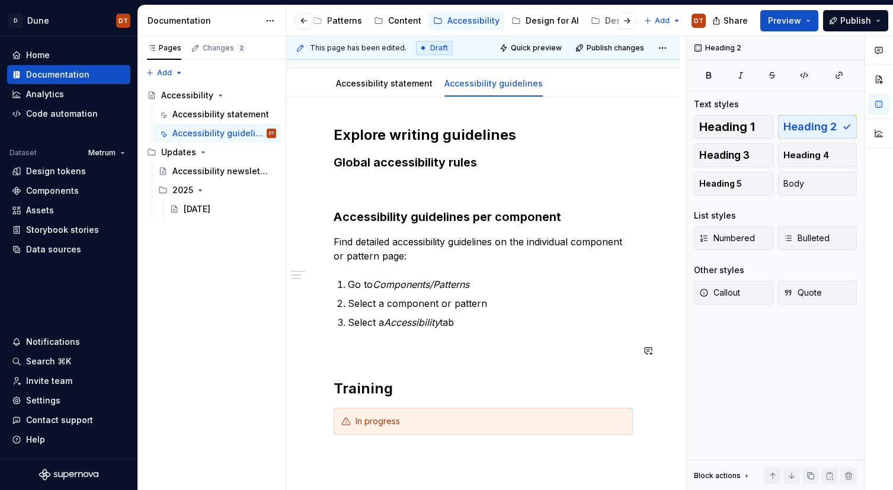
click at [390, 361] on div "Explore writing guidelines Global accessibility rules Accessibility guidelines …" at bounding box center [483, 280] width 299 height 309
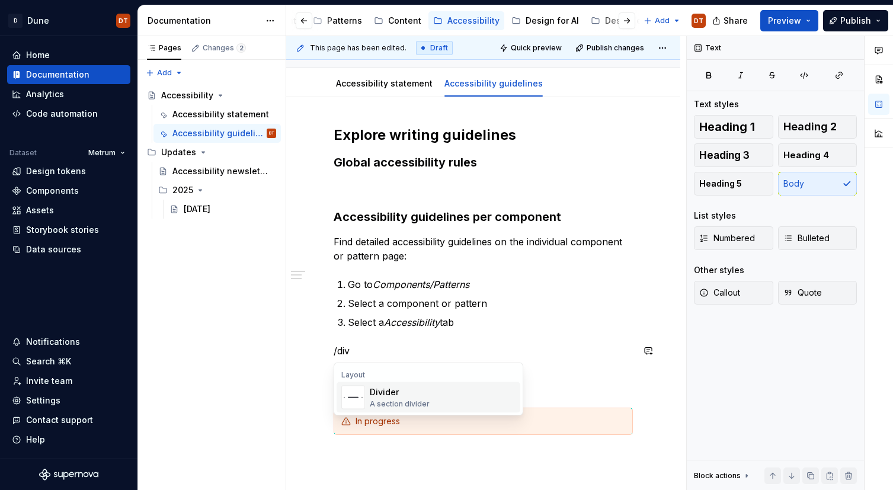
click at [400, 397] on div "Divider" at bounding box center [400, 393] width 60 height 12
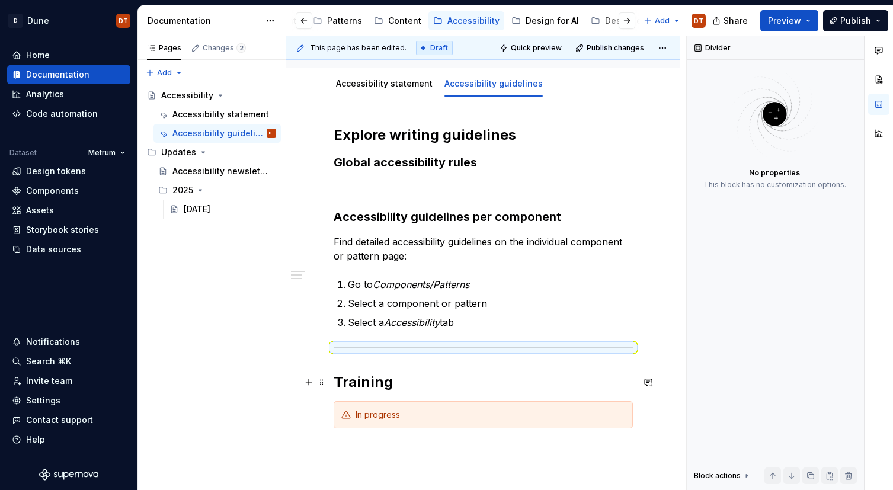
drag, startPoint x: 415, startPoint y: 384, endPoint x: 424, endPoint y: 395, distance: 13.9
click at [415, 384] on h2 "Training" at bounding box center [483, 382] width 299 height 19
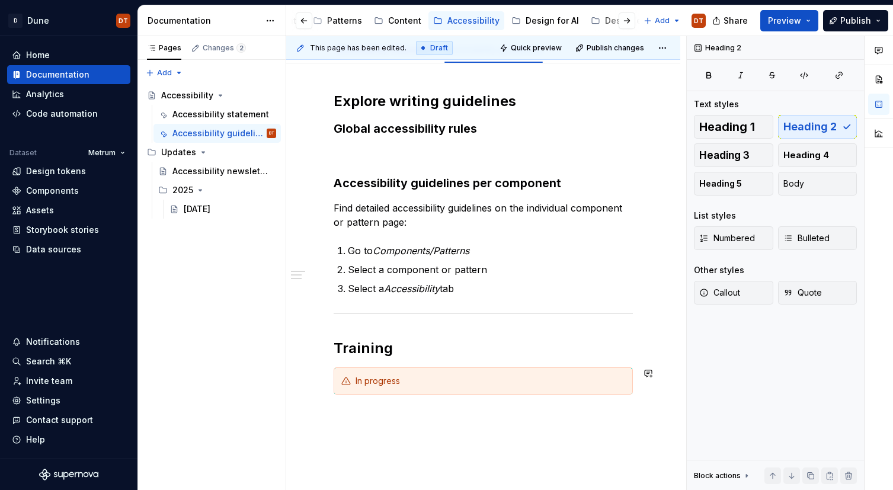
scroll to position [148, 0]
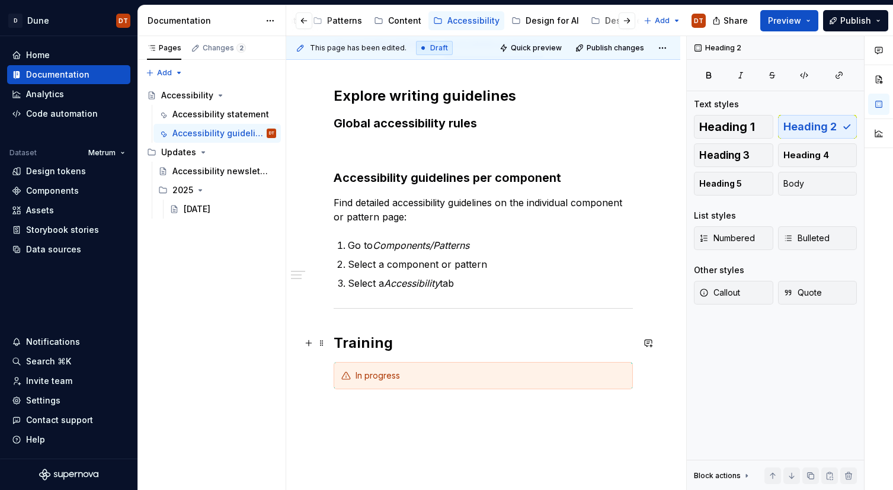
click at [368, 346] on h2 "Training" at bounding box center [483, 343] width 299 height 19
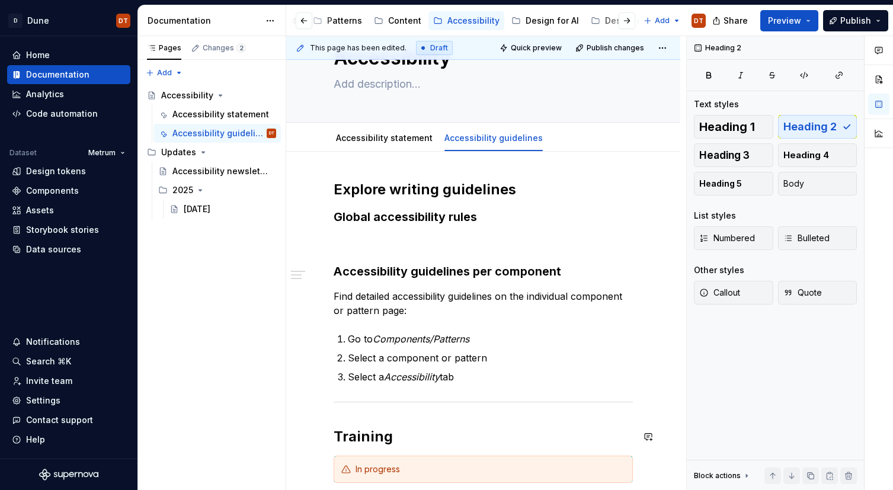
scroll to position [50, 0]
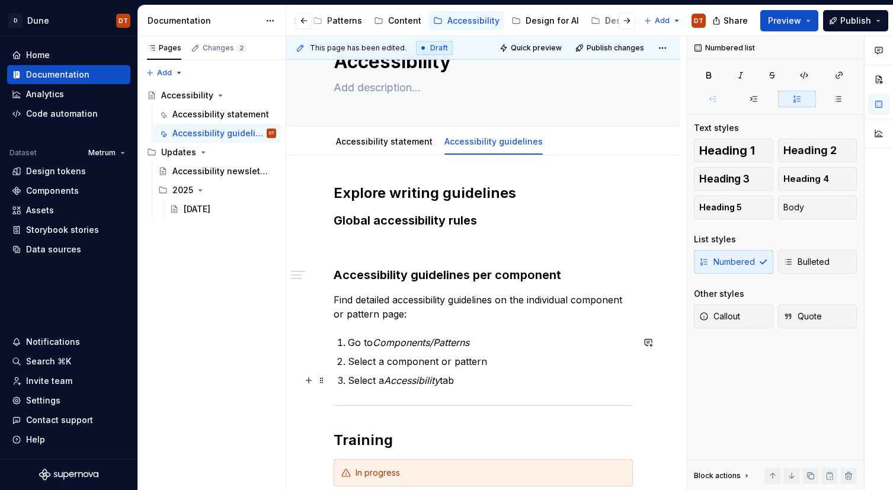
click at [475, 381] on p "Select a Accessibility tab" at bounding box center [490, 381] width 285 height 14
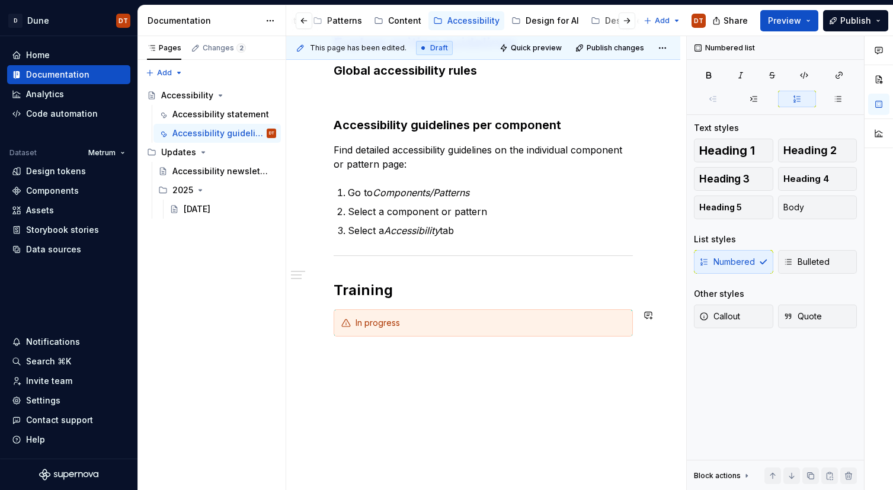
scroll to position [180, 0]
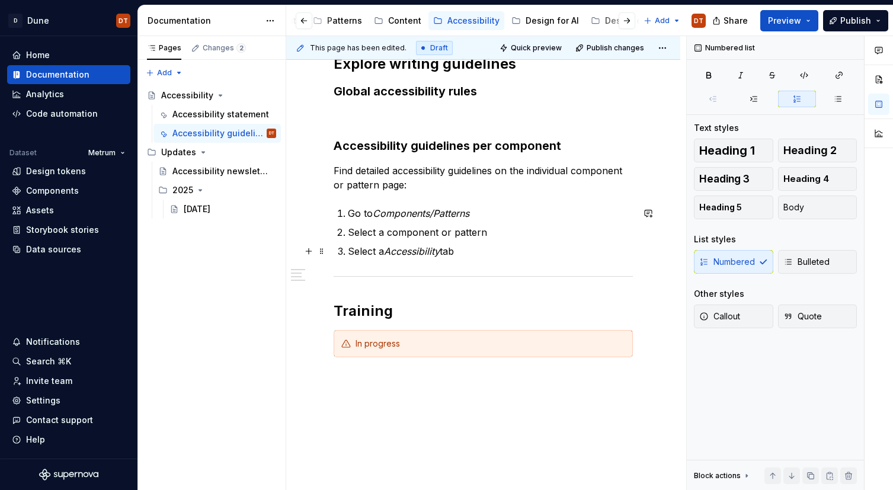
click at [471, 253] on p "Select a Accessibility tab" at bounding box center [490, 251] width 285 height 14
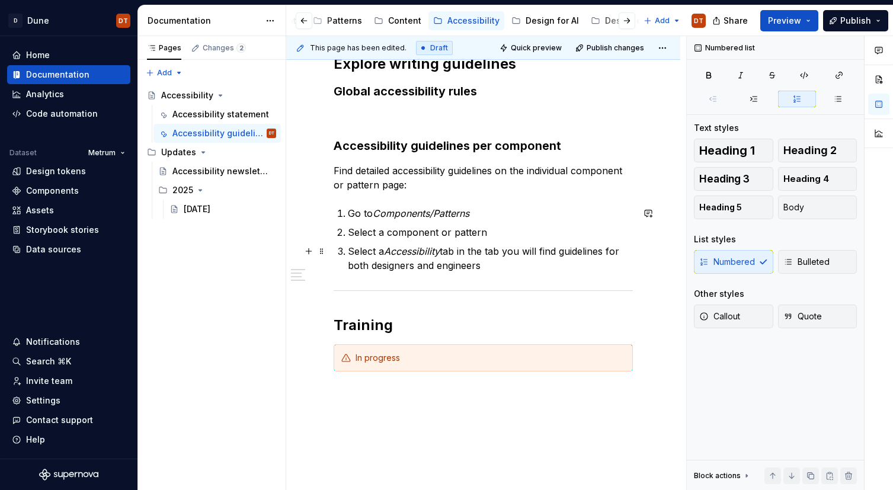
drag, startPoint x: 461, startPoint y: 253, endPoint x: 468, endPoint y: 251, distance: 7.3
click at [462, 253] on p "Select a Accessibility tab in the tab you will find guidelines for both designe…" at bounding box center [490, 258] width 285 height 28
click at [582, 254] on p "Select a Accessibility tab – in the tab you will find guidelines for both desig…" at bounding box center [490, 258] width 285 height 28
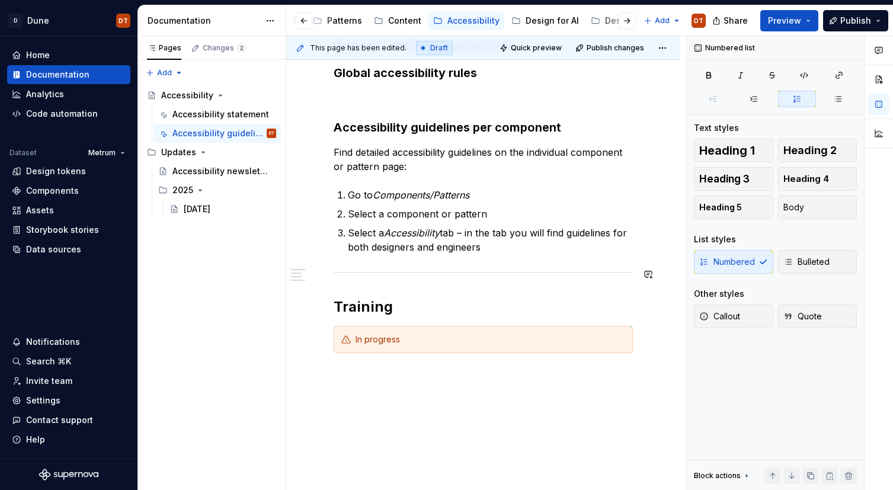
scroll to position [196, 0]
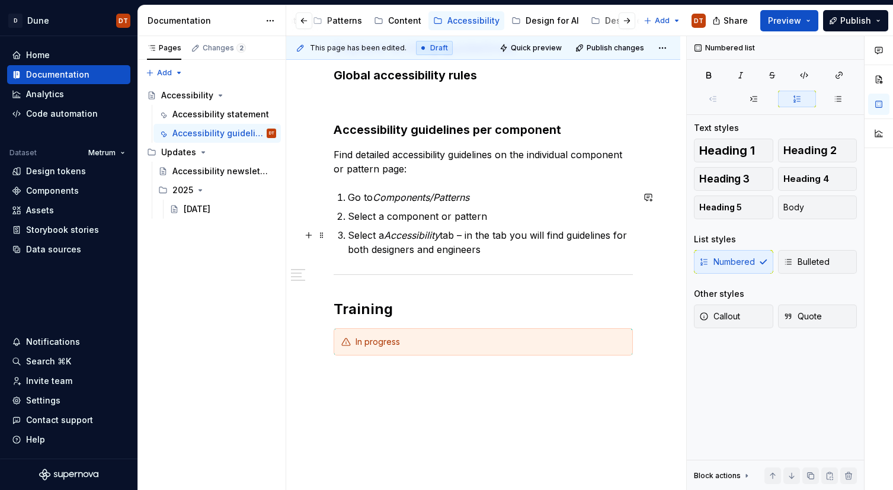
click at [401, 228] on ol "Go to Components/Patterns Select a component or pattern Select a Accessibility …" at bounding box center [490, 223] width 285 height 66
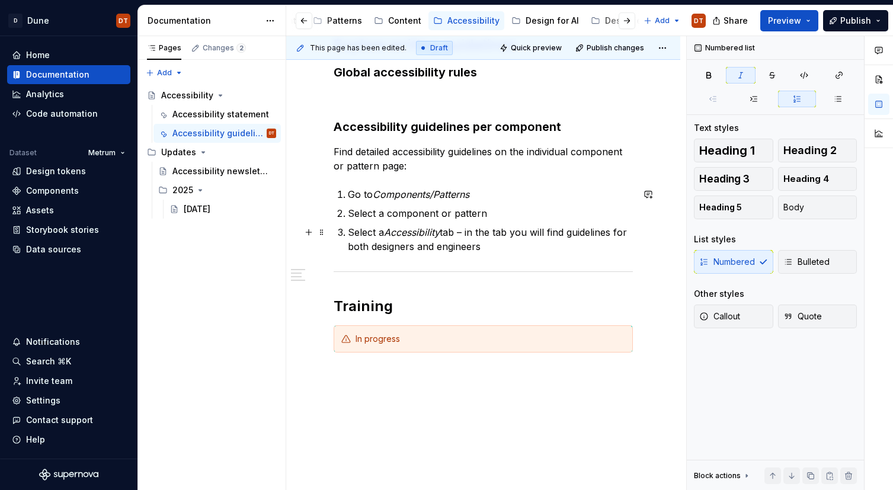
click at [412, 234] on em "Accessibility" at bounding box center [412, 232] width 56 height 12
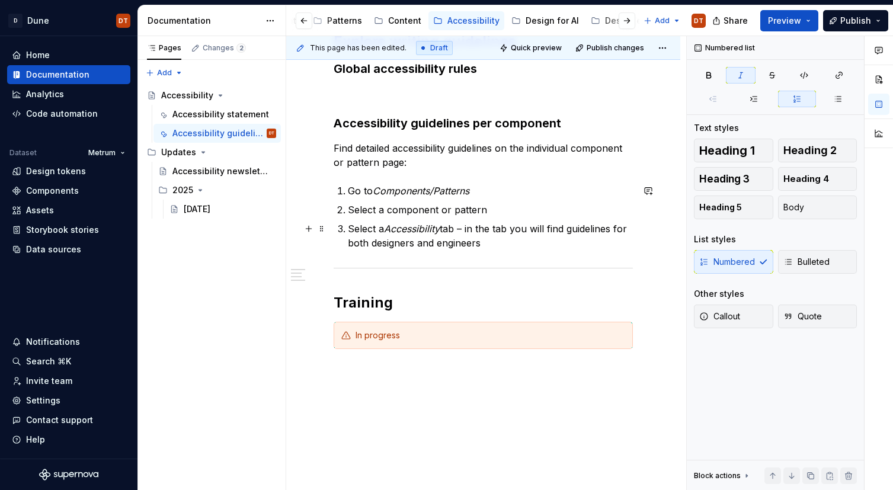
click at [441, 234] on p "Select a Accessibility tab – in the tab you will find guidelines for both desig…" at bounding box center [490, 236] width 285 height 28
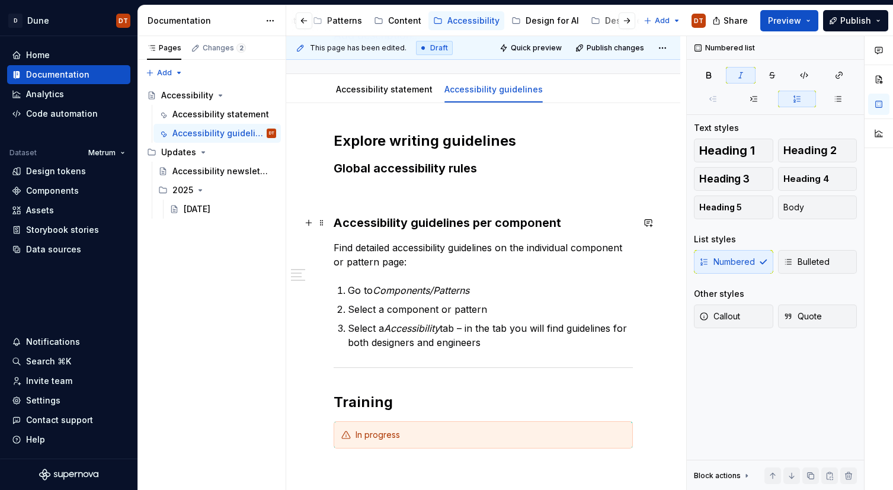
scroll to position [91, 0]
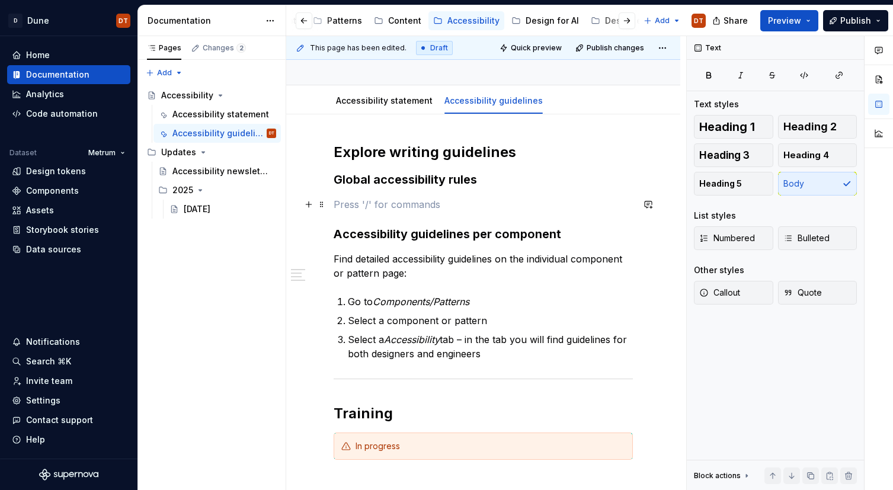
click at [374, 202] on p at bounding box center [483, 204] width 299 height 14
click at [722, 290] on span "Callout" at bounding box center [720, 293] width 41 height 12
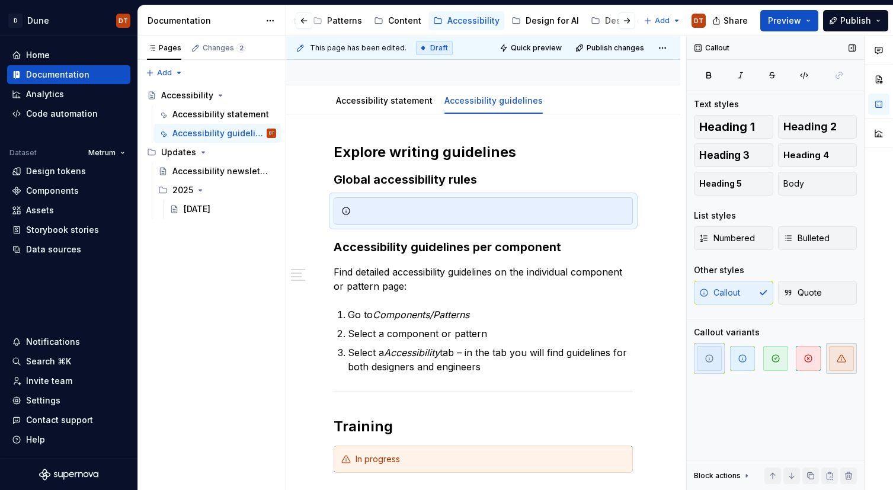
click at [844, 360] on icon "button" at bounding box center [841, 358] width 9 height 9
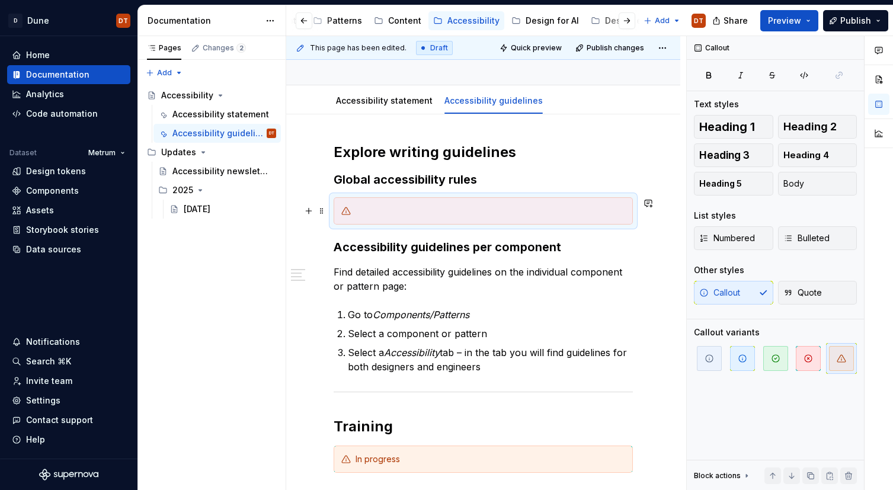
click at [398, 216] on div at bounding box center [491, 211] width 270 height 12
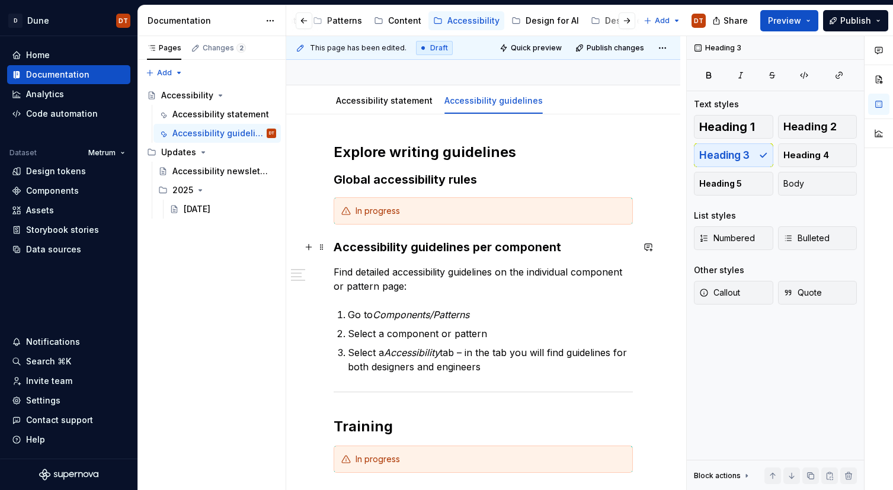
click at [586, 243] on h3 "Accessibility guidelines per component" at bounding box center [483, 247] width 299 height 17
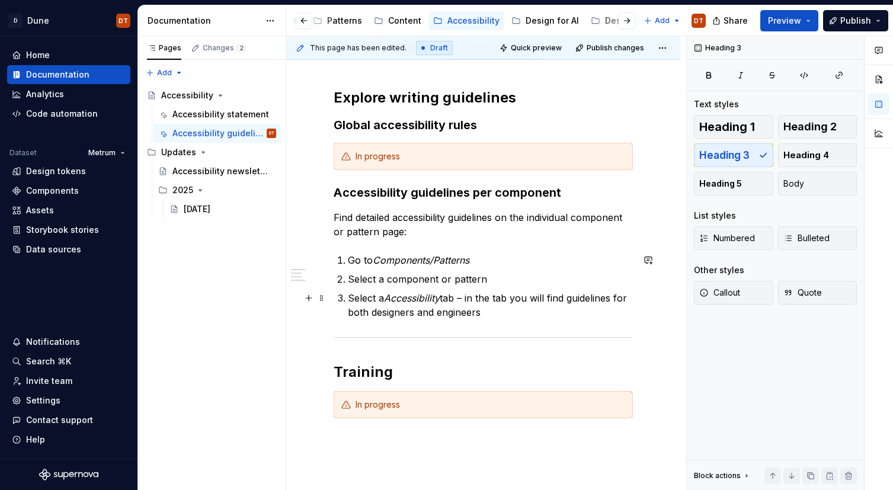
scroll to position [148, 0]
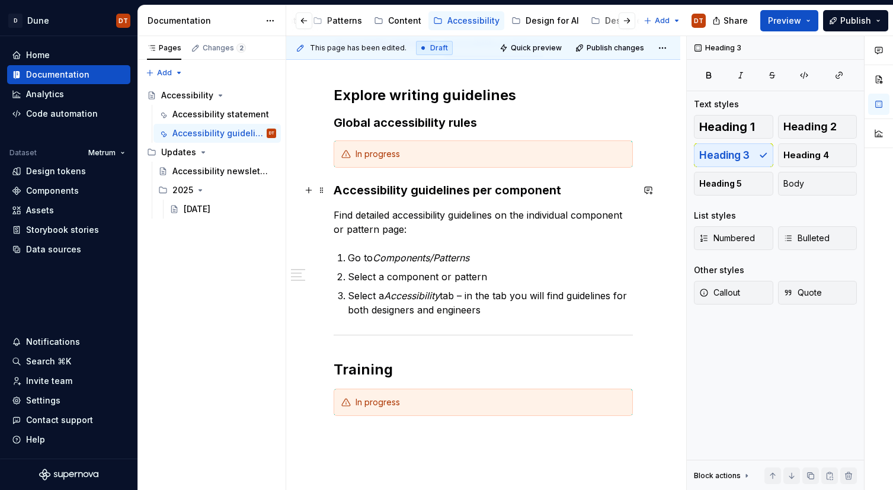
click at [333, 191] on div "Explore writing guidelines Global accessibility rules In progress Accessibility…" at bounding box center [483, 318] width 394 height 520
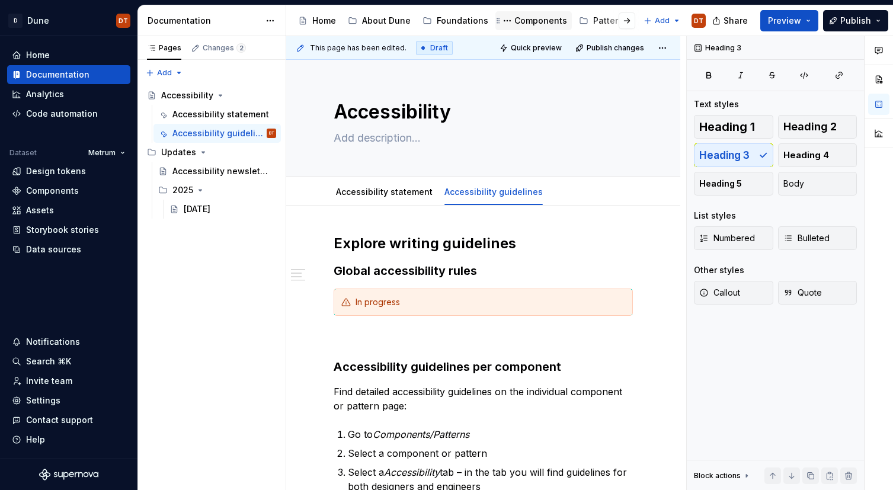
scroll to position [0, 1]
click at [531, 21] on div "Components" at bounding box center [539, 21] width 53 height 12
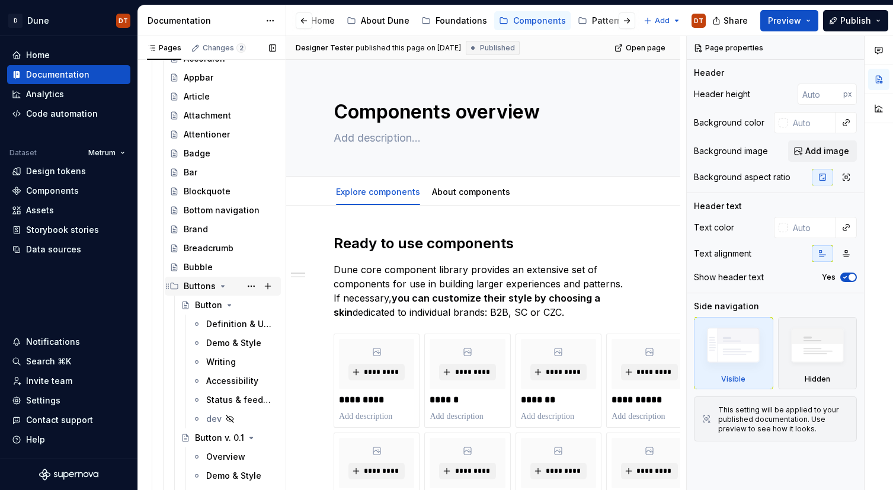
scroll to position [148, 0]
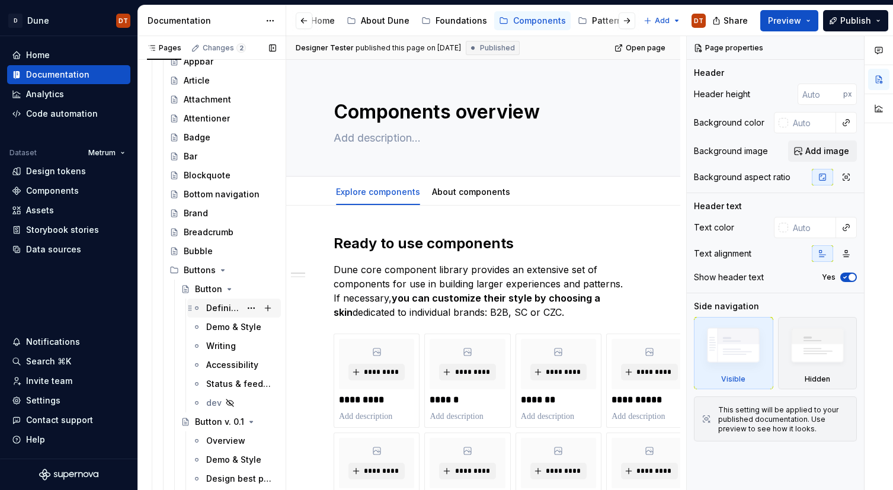
click at [214, 309] on div "Definition & Usage" at bounding box center [223, 308] width 34 height 12
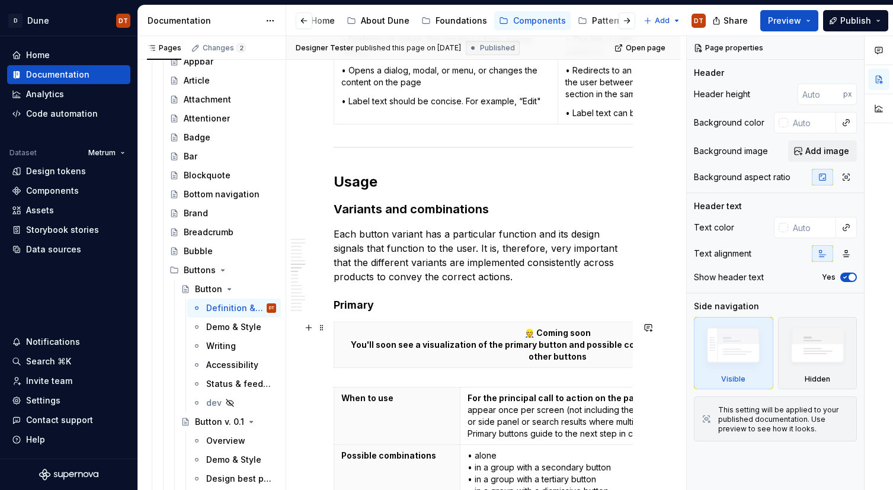
scroll to position [1007, 0]
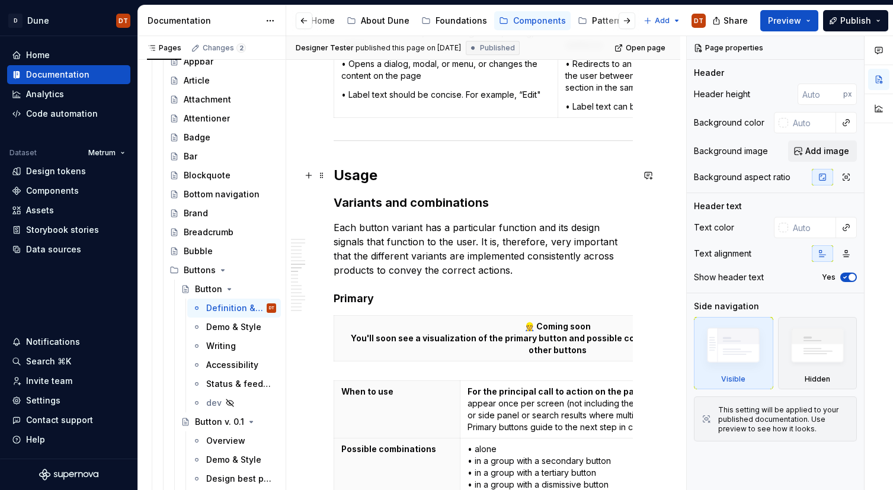
type textarea "*"
click at [398, 181] on h2 "Usage" at bounding box center [483, 175] width 299 height 19
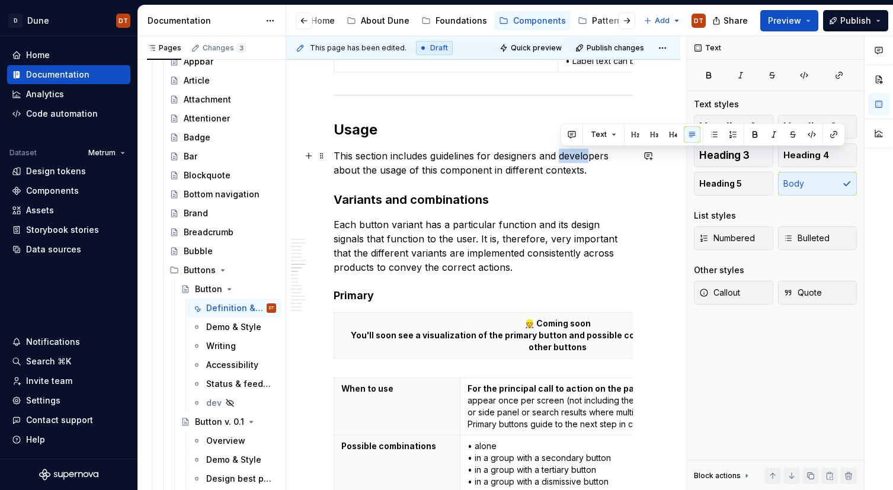
scroll to position [1052, 0]
drag, startPoint x: 562, startPoint y: 156, endPoint x: 609, endPoint y: 157, distance: 46.8
click at [609, 157] on p "This section includes guidelines for designers and developers about the usage o…" at bounding box center [483, 163] width 299 height 28
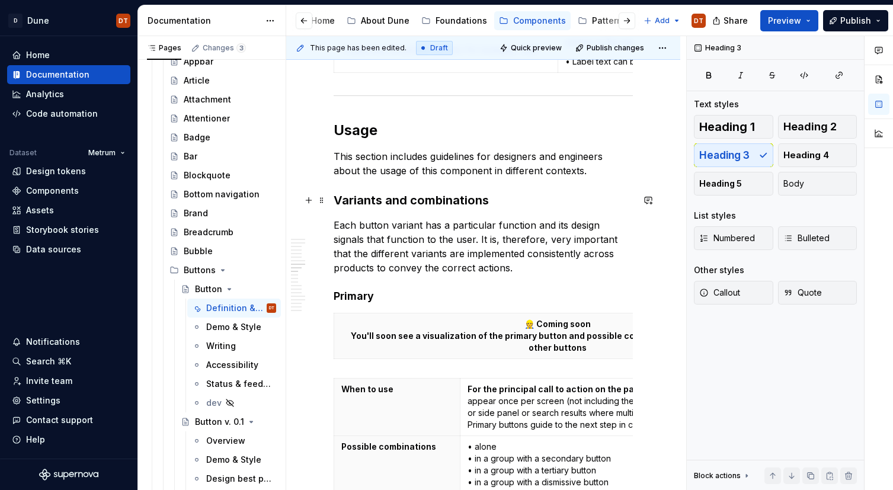
click at [545, 200] on h3 "Variants and combinations" at bounding box center [483, 200] width 299 height 17
click at [489, 235] on p "Each button variant has a particular function and its design signals that funct…" at bounding box center [483, 246] width 299 height 57
type textarea "*"
